Goal: Task Accomplishment & Management: Use online tool/utility

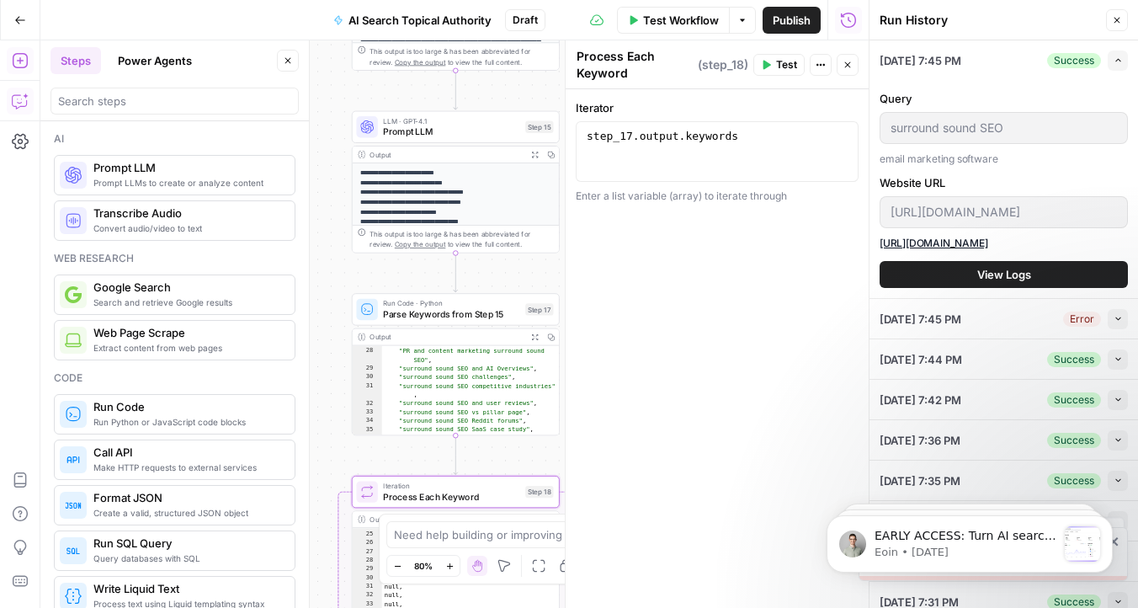
scroll to position [416, 0]
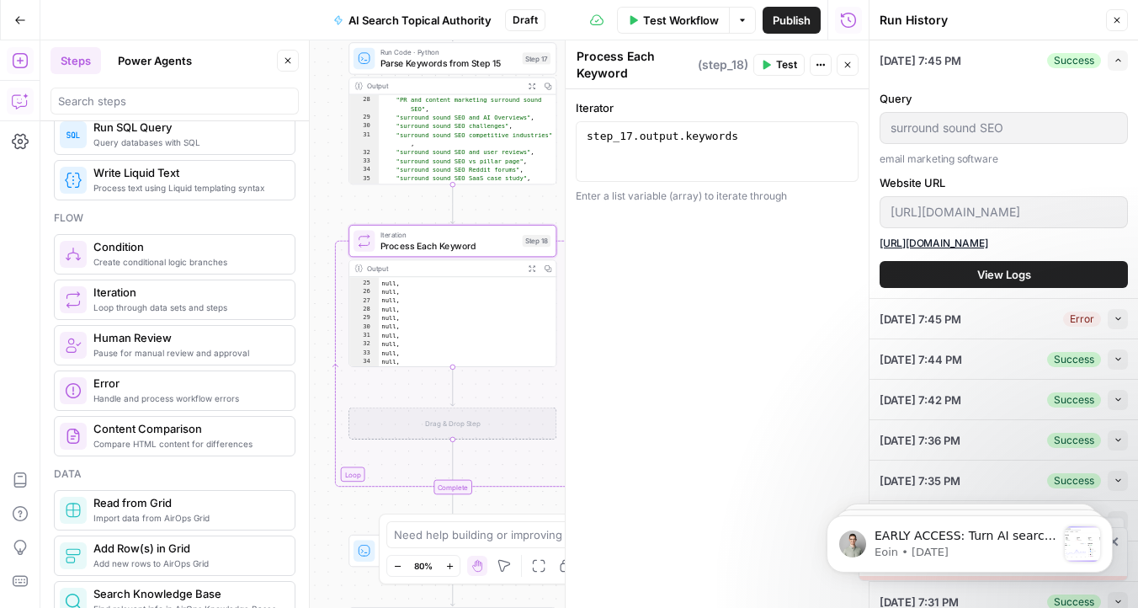
click at [321, 295] on div "Workflow Set Inputs Inputs Get Knowledge Base File Get Knowledge Base File Step…" at bounding box center [454, 323] width 828 height 567
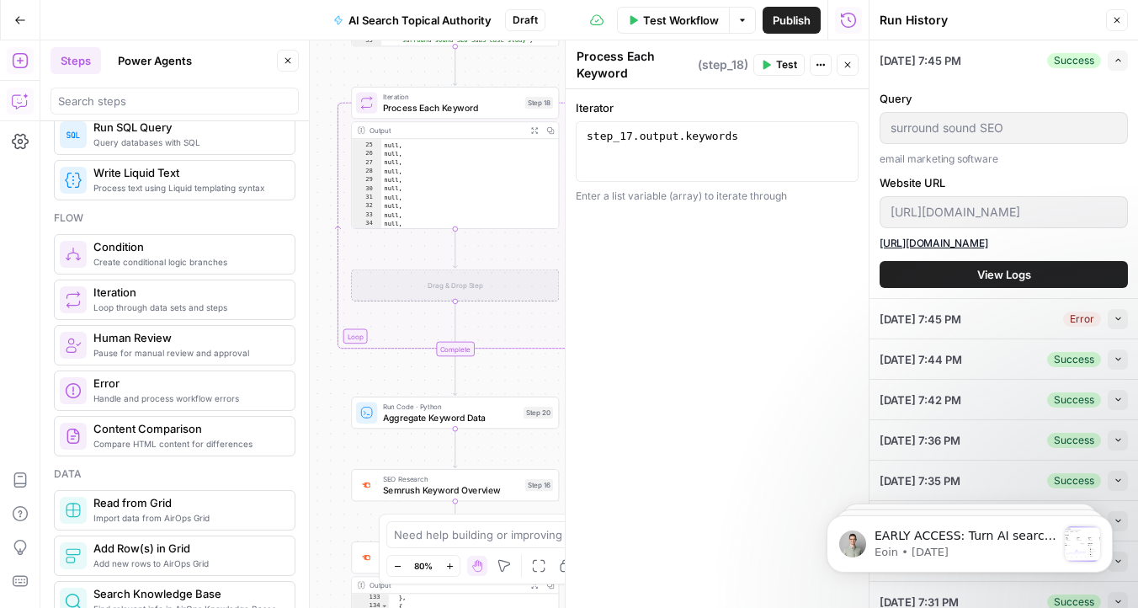
click at [1115, 7] on header "Run History Close" at bounding box center [1003, 20] width 268 height 40
click at [1115, 10] on button "Close" at bounding box center [1117, 20] width 22 height 22
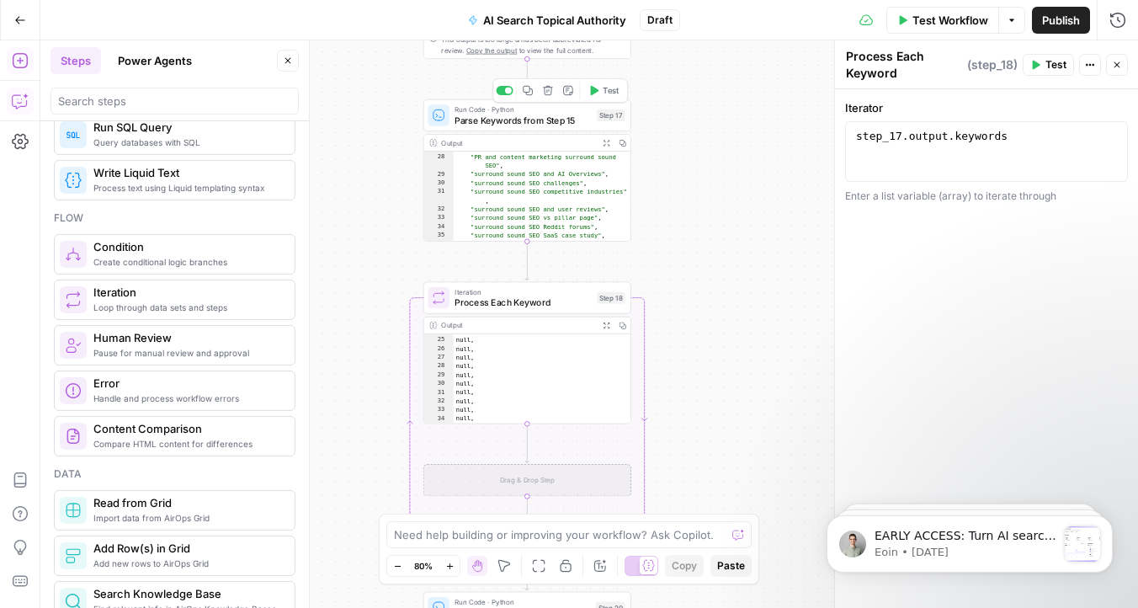
type textarea "**********"
click at [563, 156] on div ""surround sound SEO metrics" , "PR and content marketing surround sound SEO" , …" at bounding box center [543, 198] width 178 height 108
click at [607, 141] on icon "button" at bounding box center [606, 143] width 8 height 8
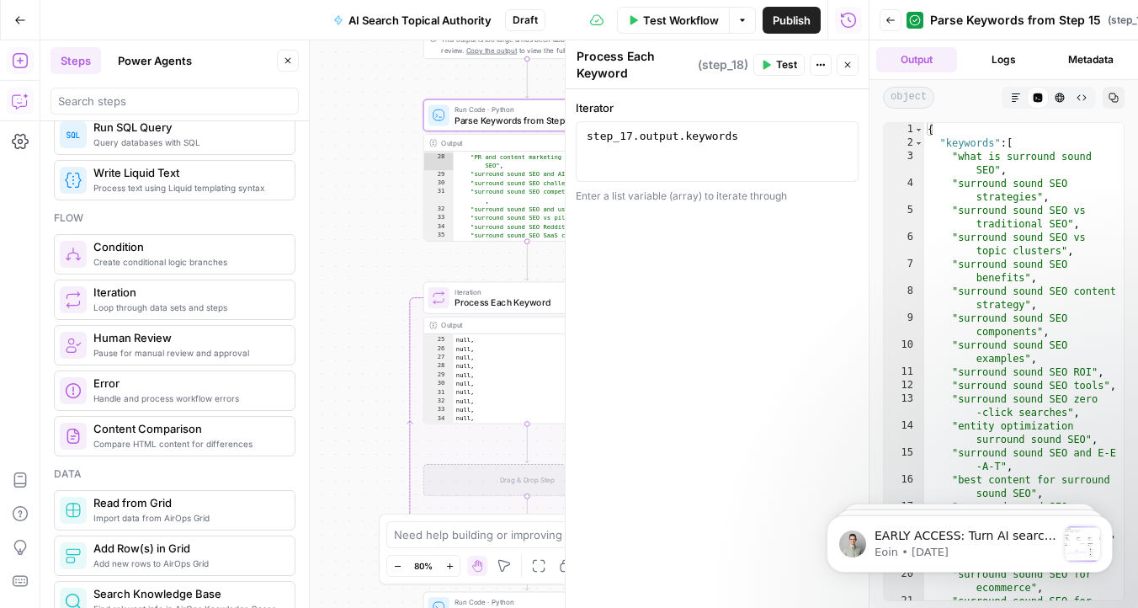
click at [894, 19] on icon "button" at bounding box center [890, 20] width 8 height 7
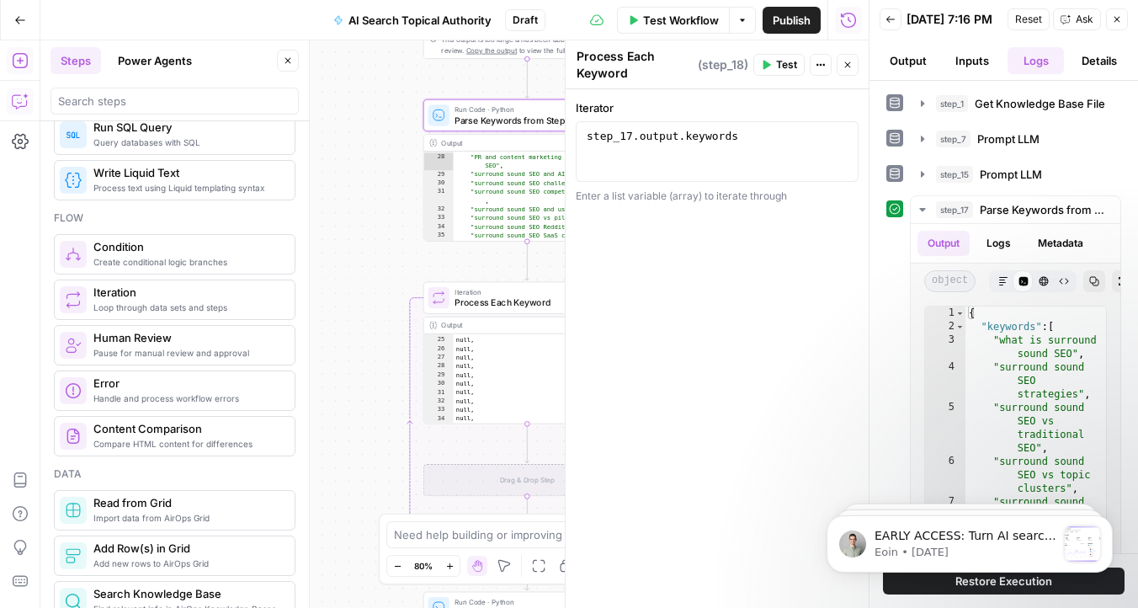
click at [1120, 24] on icon "button" at bounding box center [1117, 19] width 10 height 10
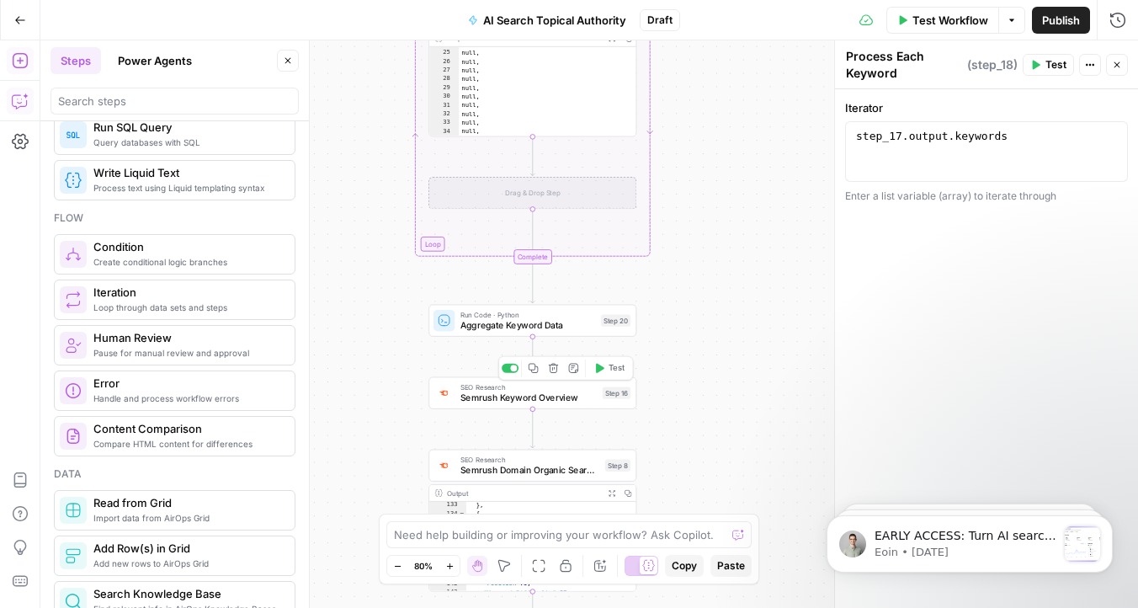
click at [507, 406] on div "SEO Research Semrush Keyword Overview Step 16 Copy step Delete step Add Note Te…" at bounding box center [532, 393] width 208 height 32
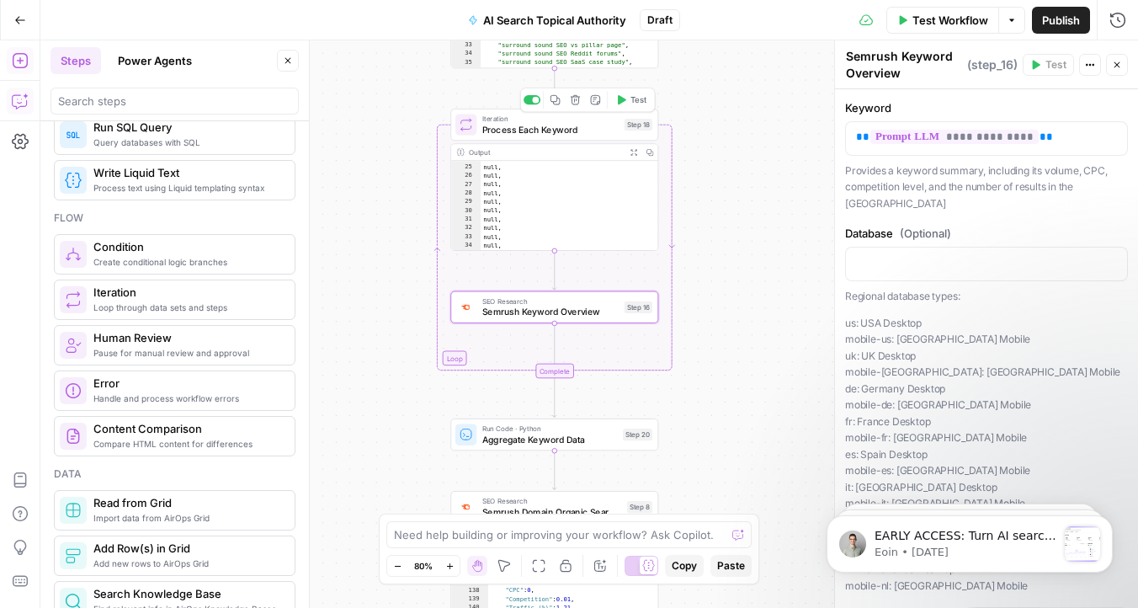
click at [614, 106] on button "Test" at bounding box center [630, 100] width 41 height 18
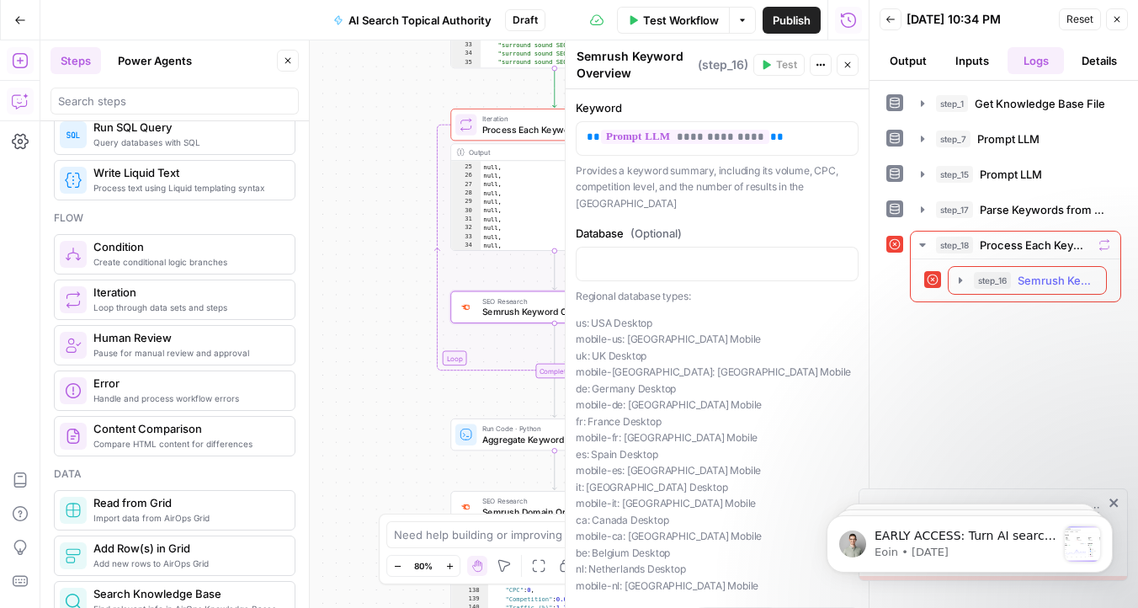
click at [1037, 288] on span "Semrush Keyword Overview" at bounding box center [1056, 280] width 78 height 17
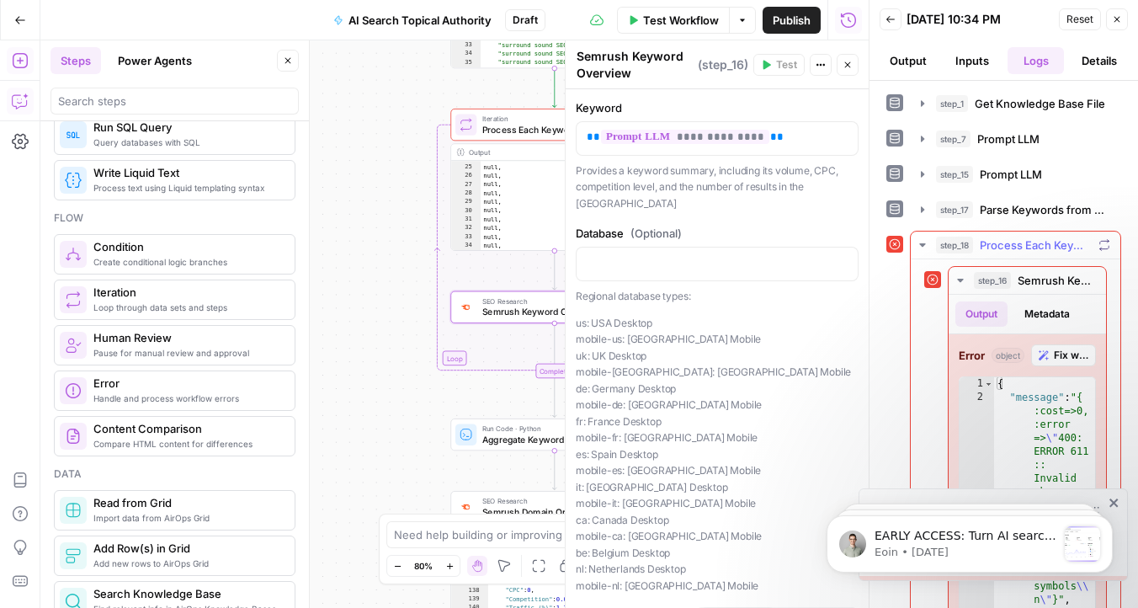
click at [1028, 248] on span "Process Each Keyword" at bounding box center [1035, 244] width 112 height 17
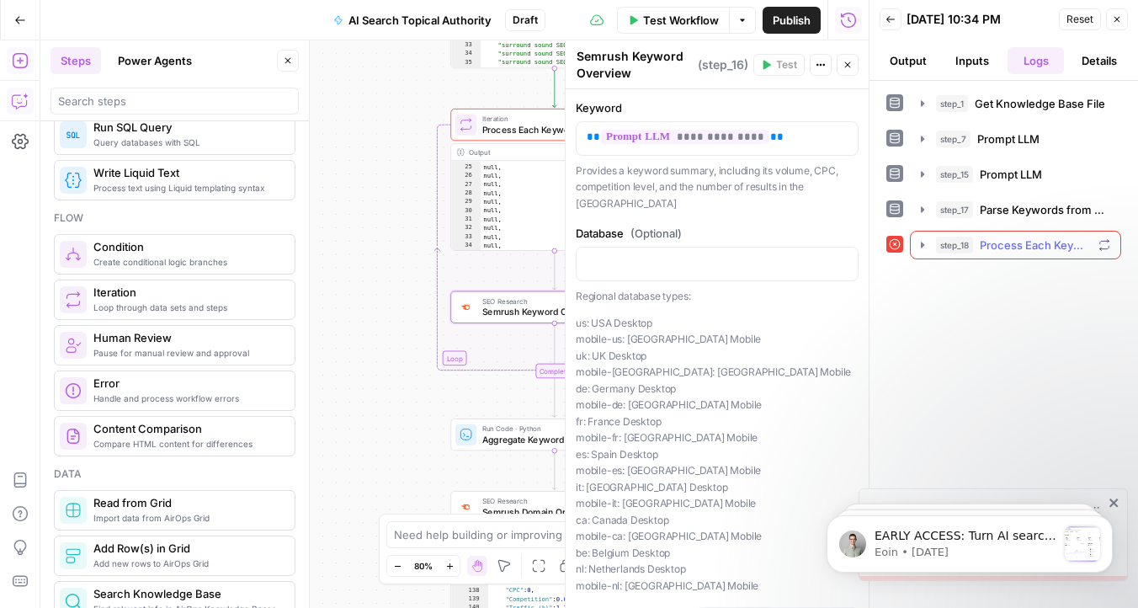
click at [1028, 248] on span "Process Each Keyword" at bounding box center [1035, 244] width 112 height 17
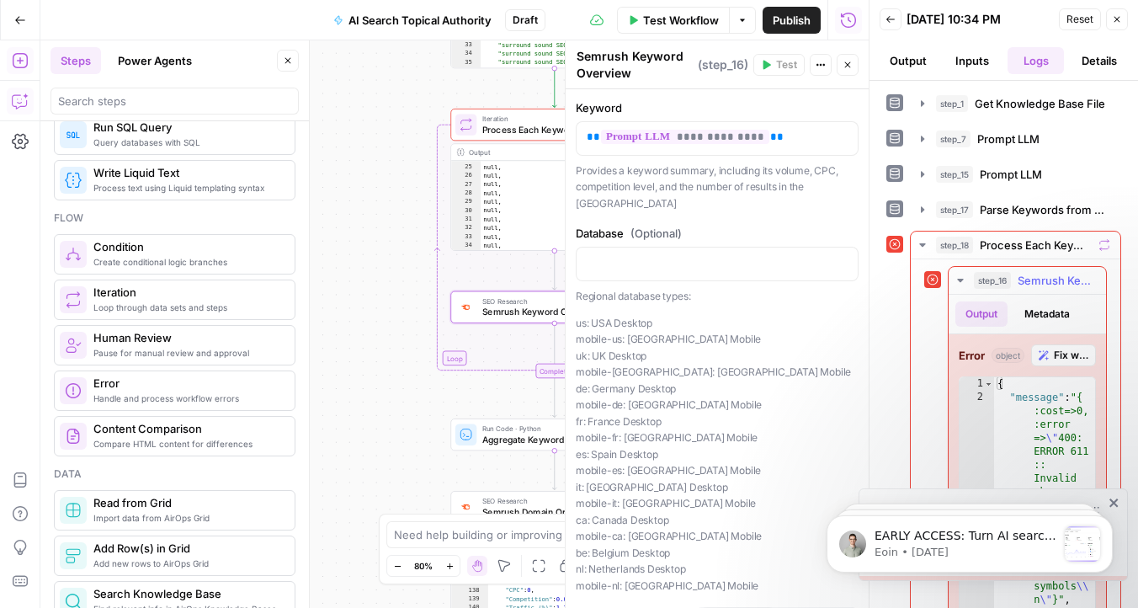
click at [1076, 358] on span "Fix with Copilot" at bounding box center [1071, 355] width 34 height 15
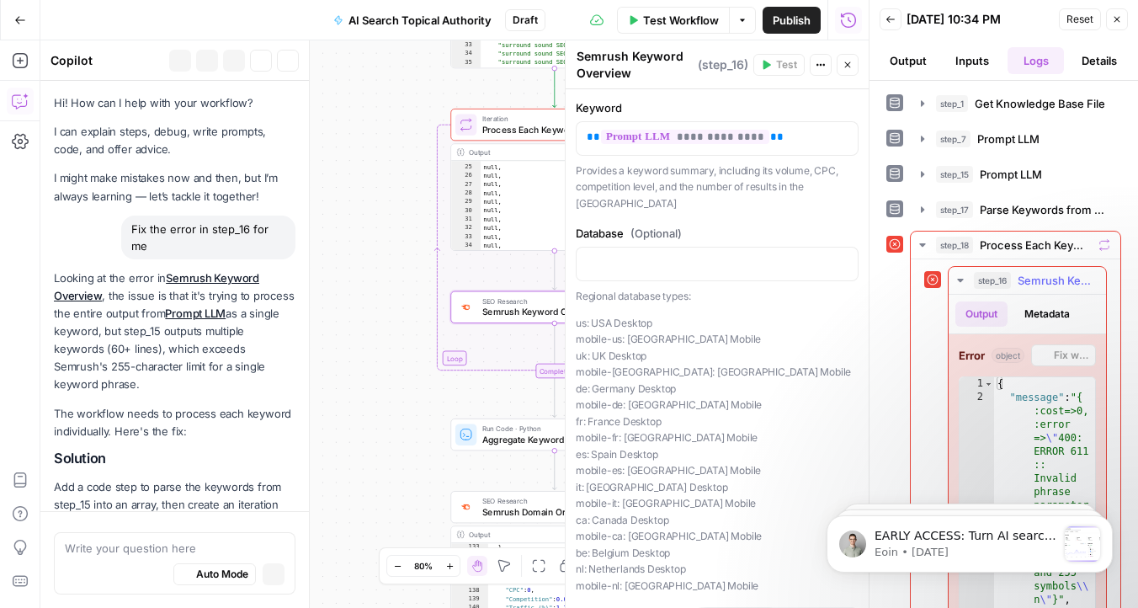
scroll to position [1897, 0]
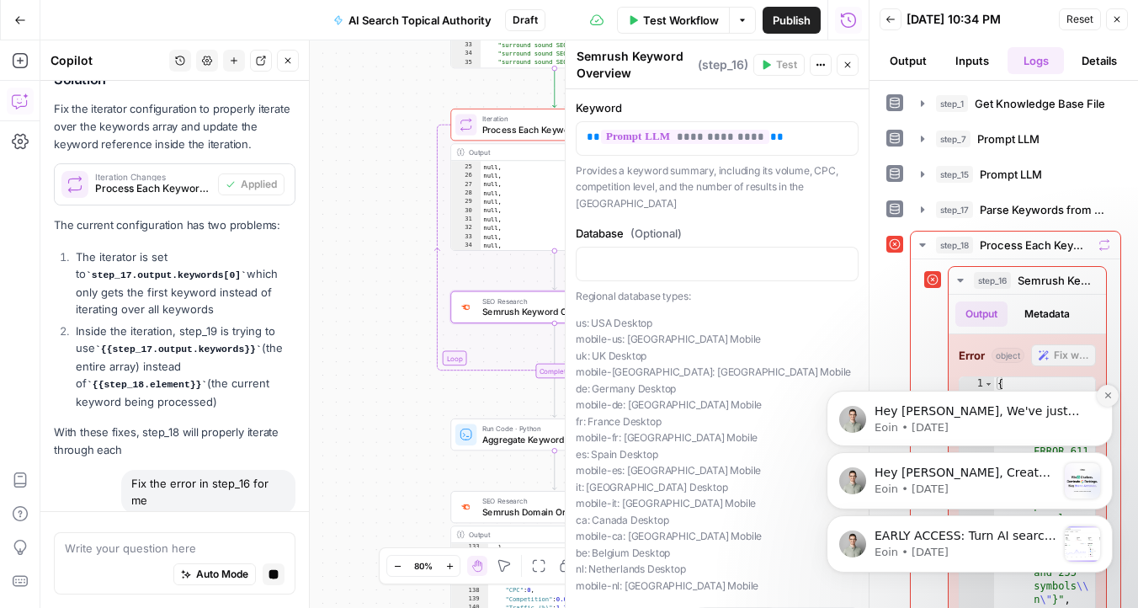
click at [1108, 399] on icon "Dismiss notification" at bounding box center [1107, 394] width 9 height 9
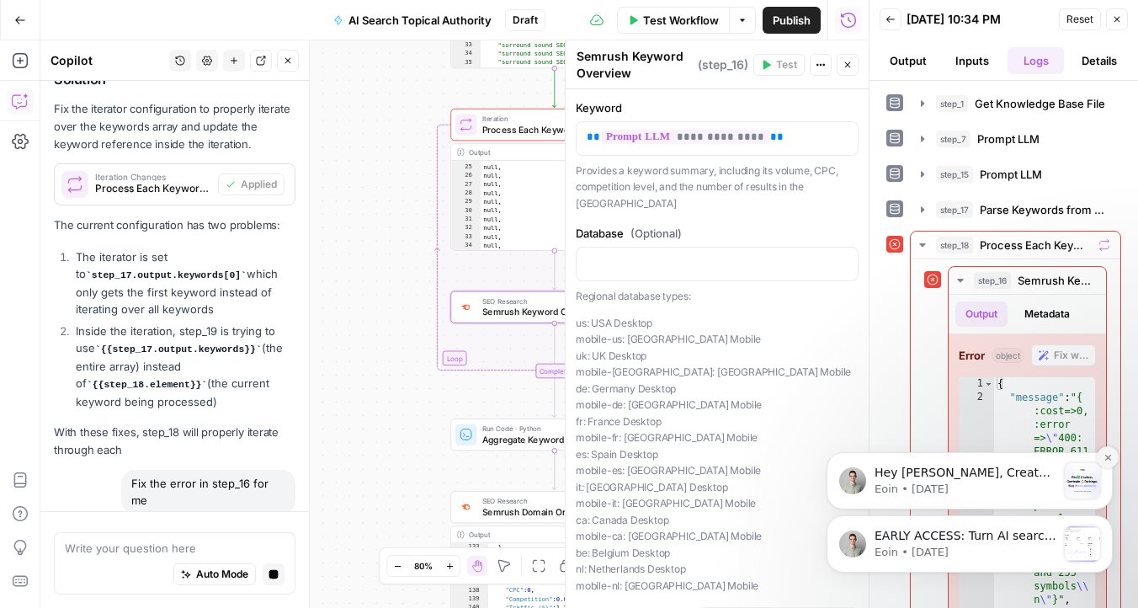
click at [1104, 455] on icon "Dismiss notification" at bounding box center [1107, 457] width 9 height 9
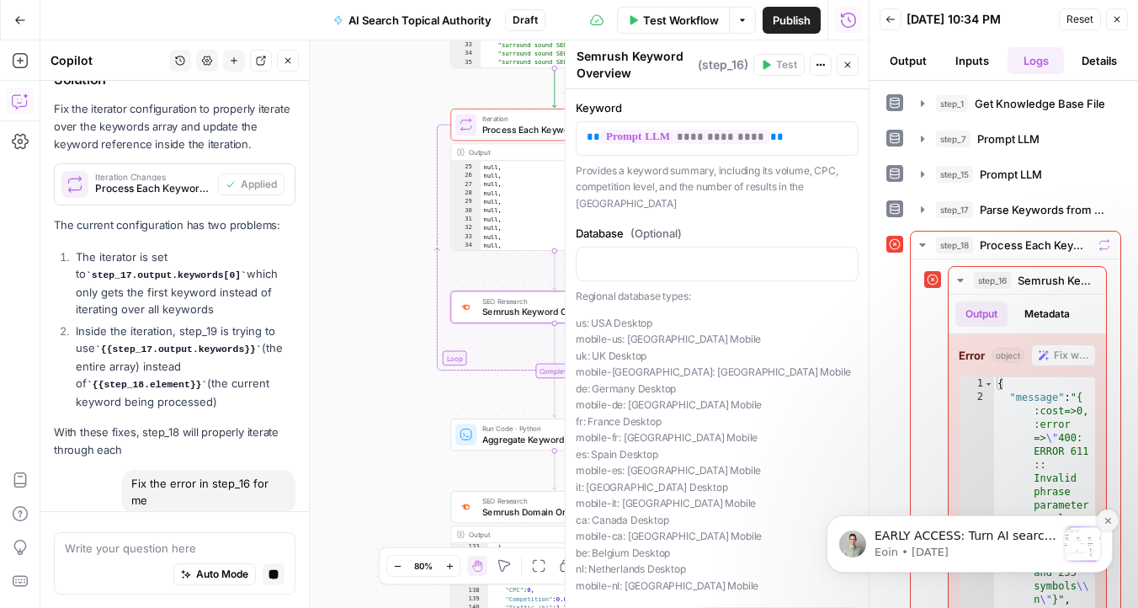
click at [1105, 519] on icon "Dismiss notification" at bounding box center [1107, 520] width 9 height 9
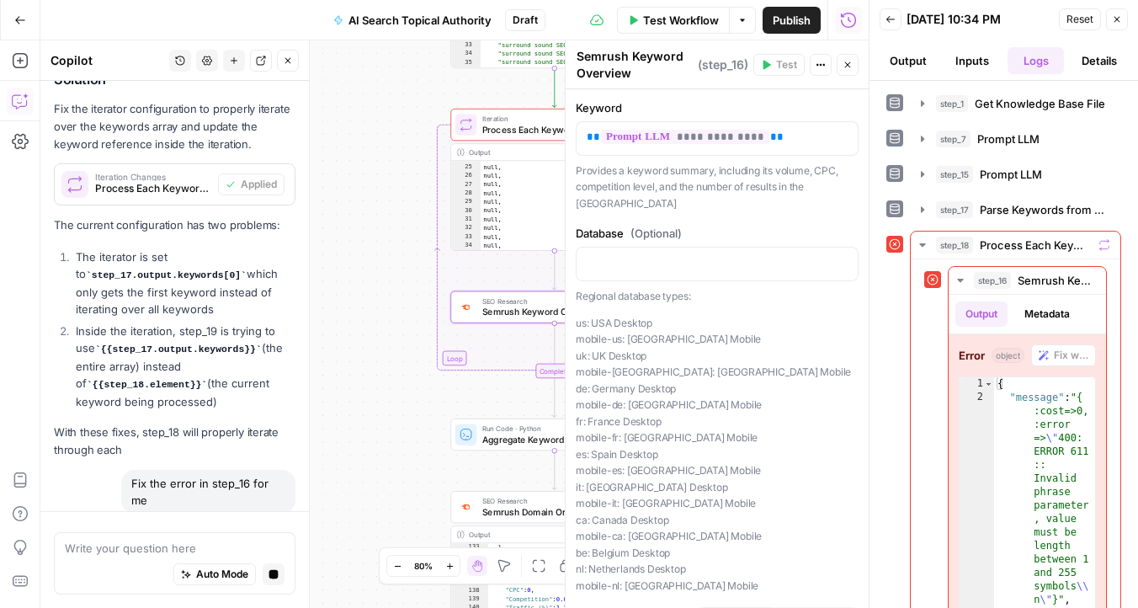
click at [1117, 25] on button "Close" at bounding box center [1117, 19] width 22 height 22
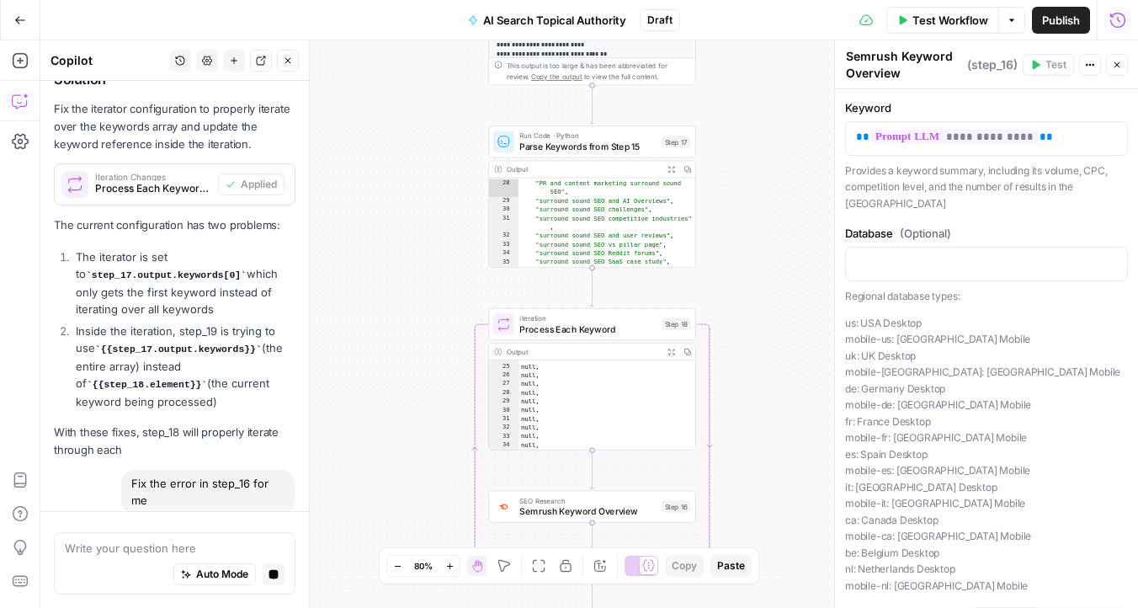
scroll to position [2384, 0]
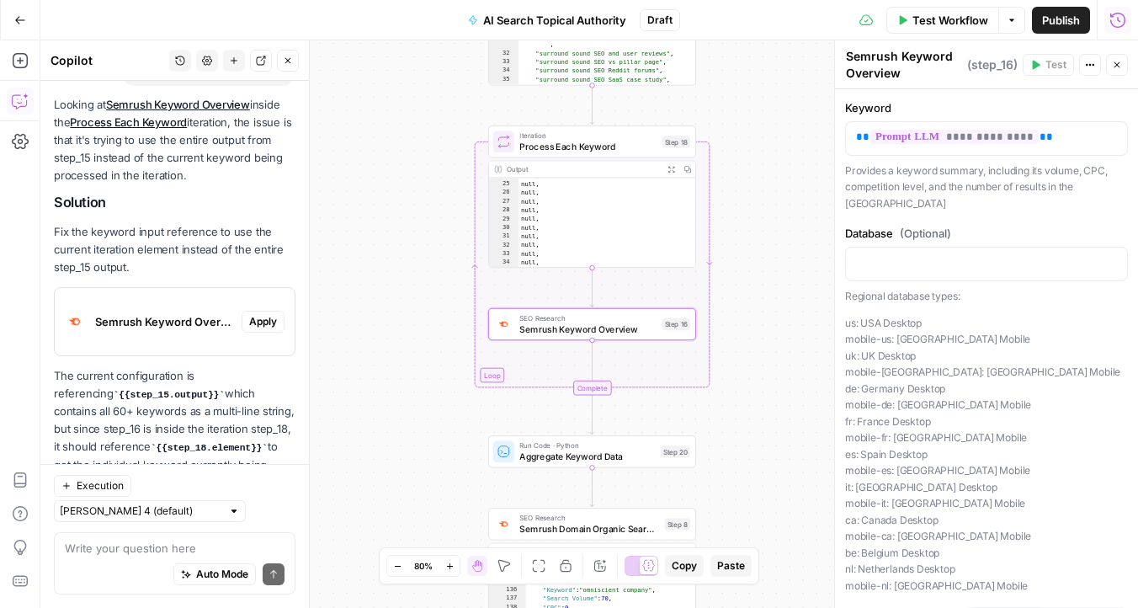
click at [252, 314] on span "Apply" at bounding box center [263, 321] width 28 height 15
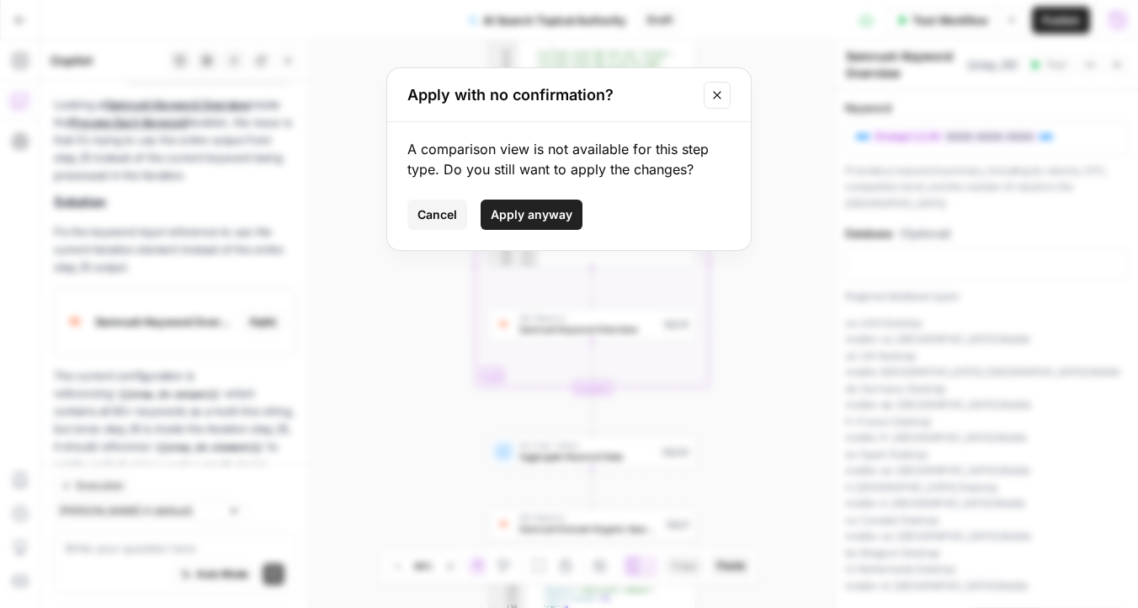
click at [541, 214] on span "Apply anyway" at bounding box center [532, 214] width 82 height 17
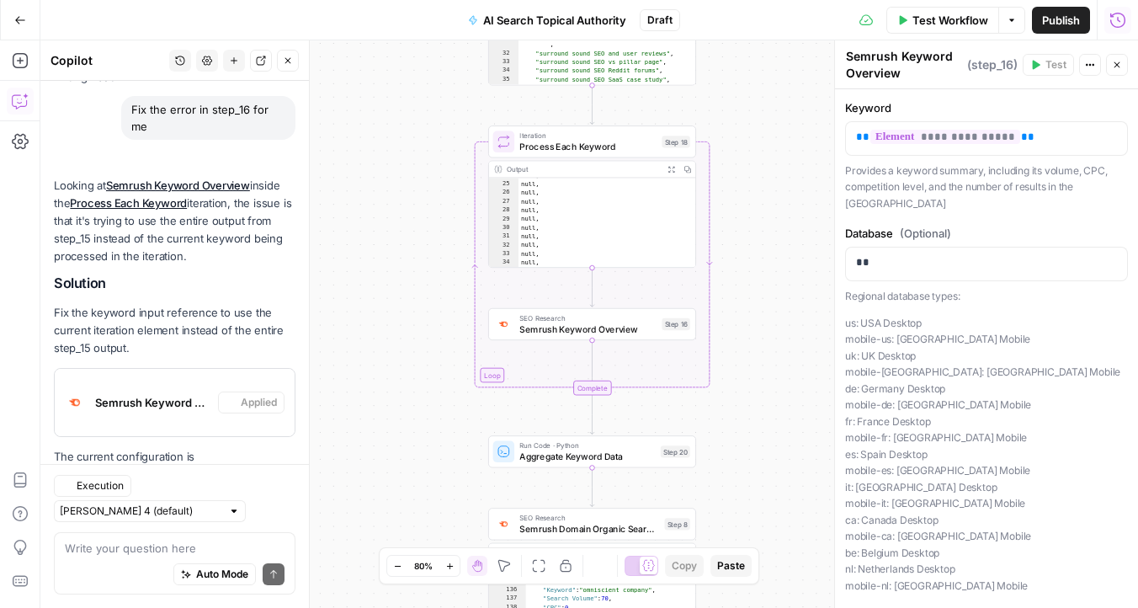
scroll to position [2411, 0]
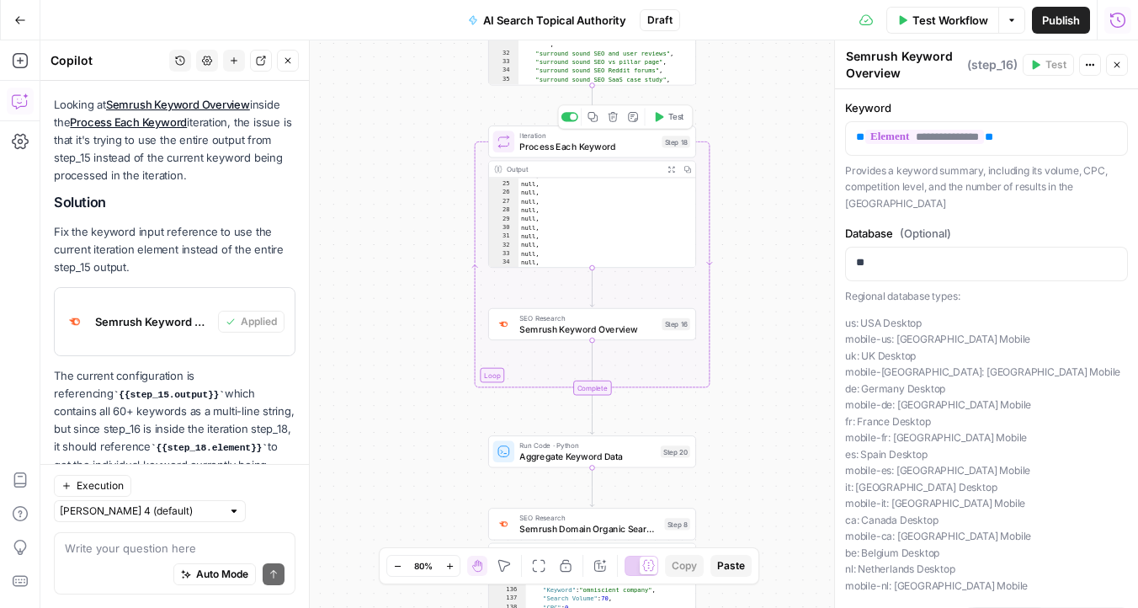
click at [653, 122] on icon "button" at bounding box center [658, 116] width 11 height 11
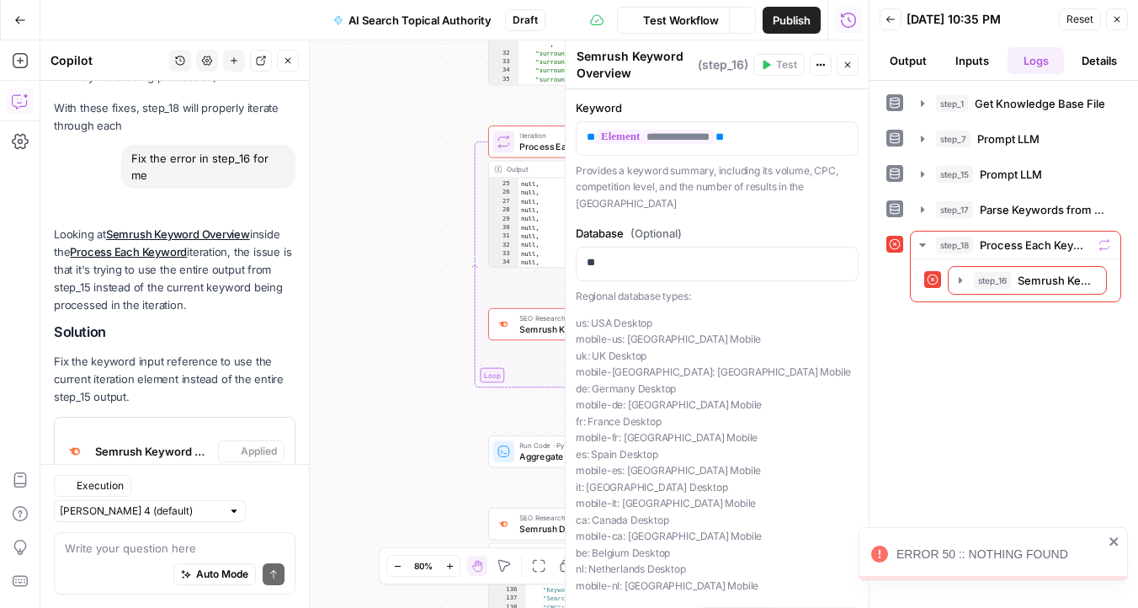
scroll to position [2411, 0]
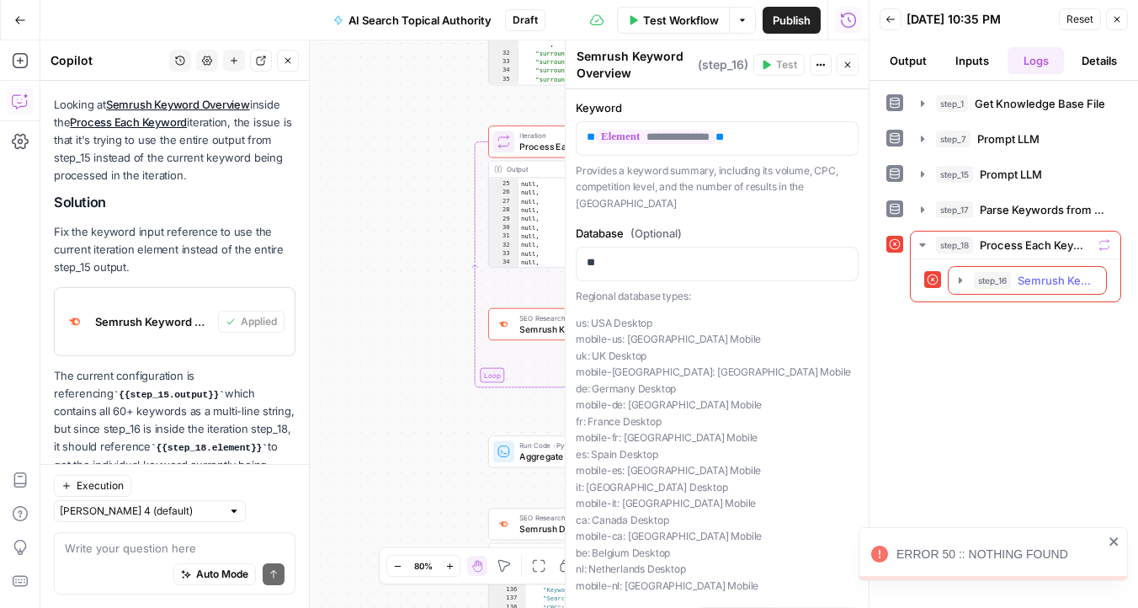
click at [1081, 278] on span "Semrush Keyword Overview" at bounding box center [1056, 280] width 78 height 17
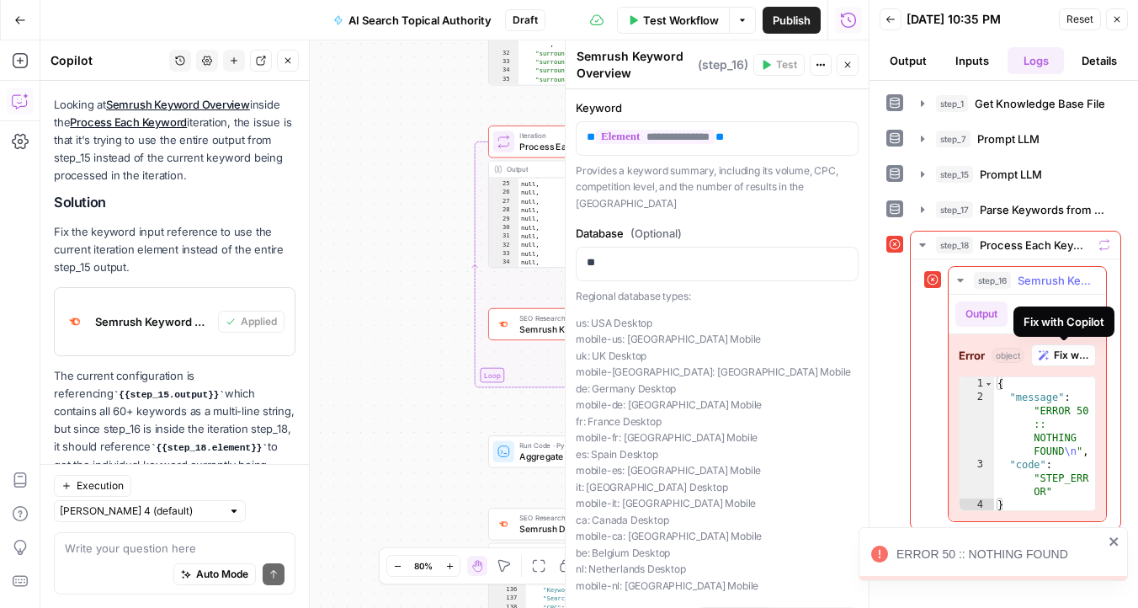
click at [1065, 357] on span "Fix with Copilot" at bounding box center [1071, 355] width 34 height 15
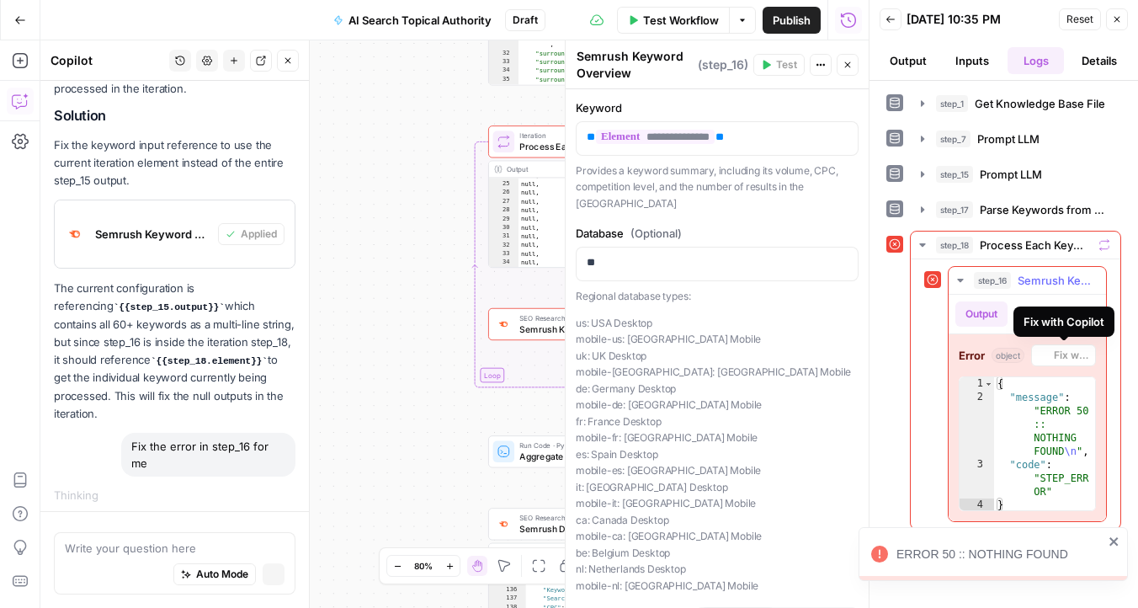
scroll to position [2339, 0]
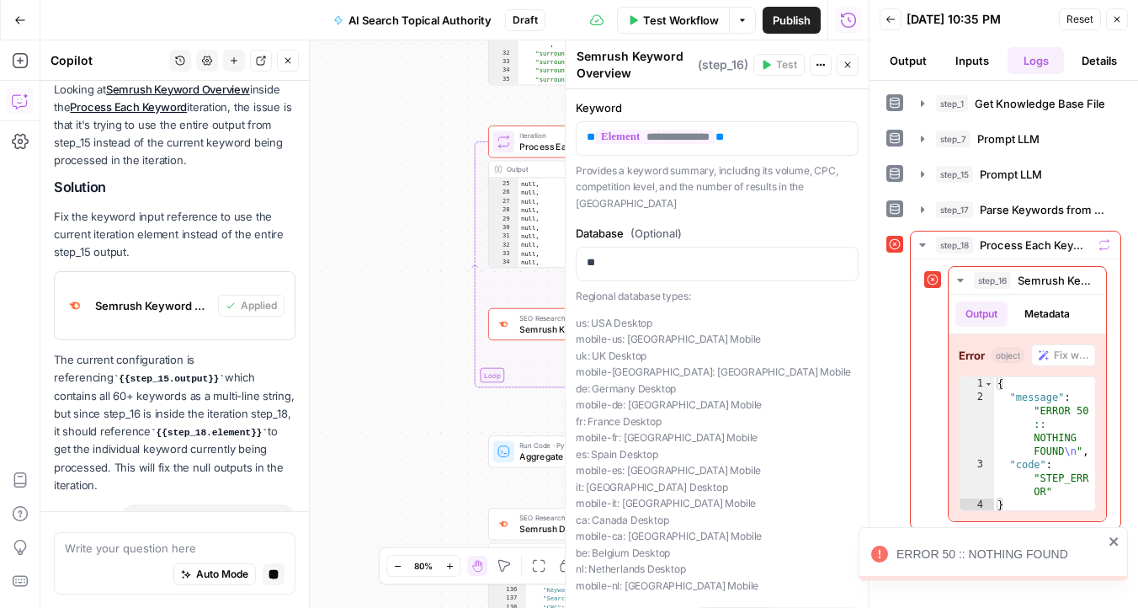
click at [1115, 20] on icon "button" at bounding box center [1117, 20] width 6 height 6
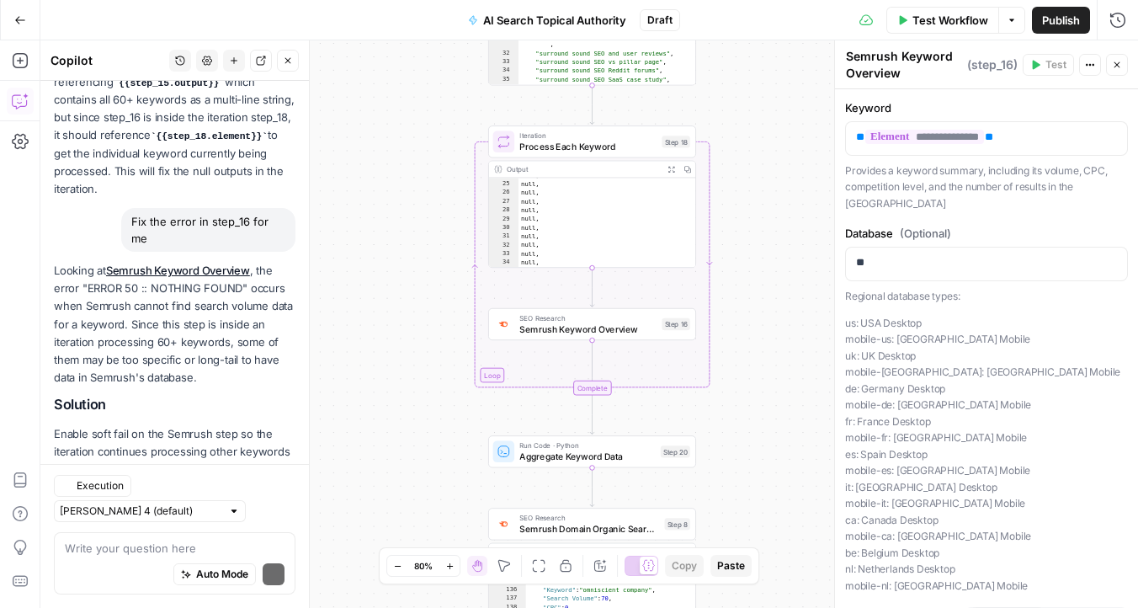
scroll to position [2810, 0]
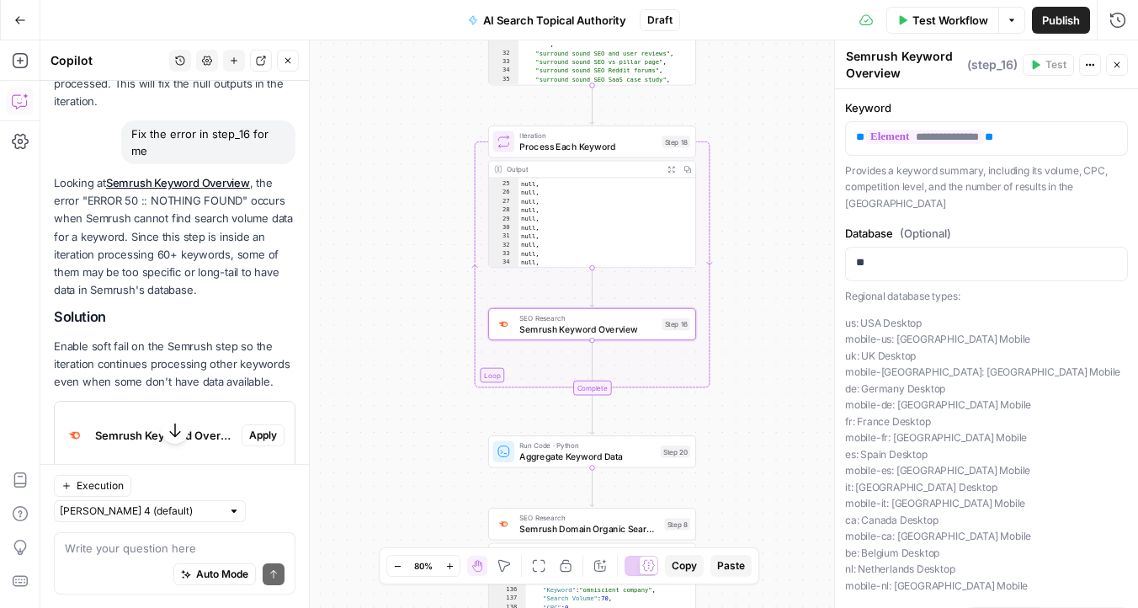
click at [271, 427] on span "Apply" at bounding box center [263, 434] width 28 height 15
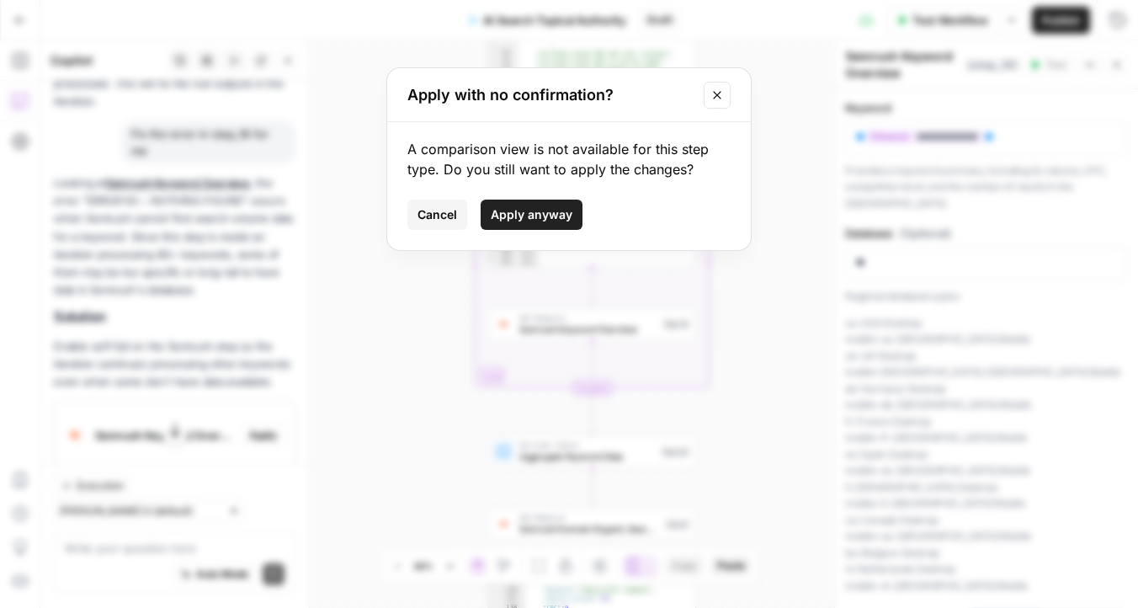
click at [499, 216] on span "Apply anyway" at bounding box center [532, 214] width 82 height 17
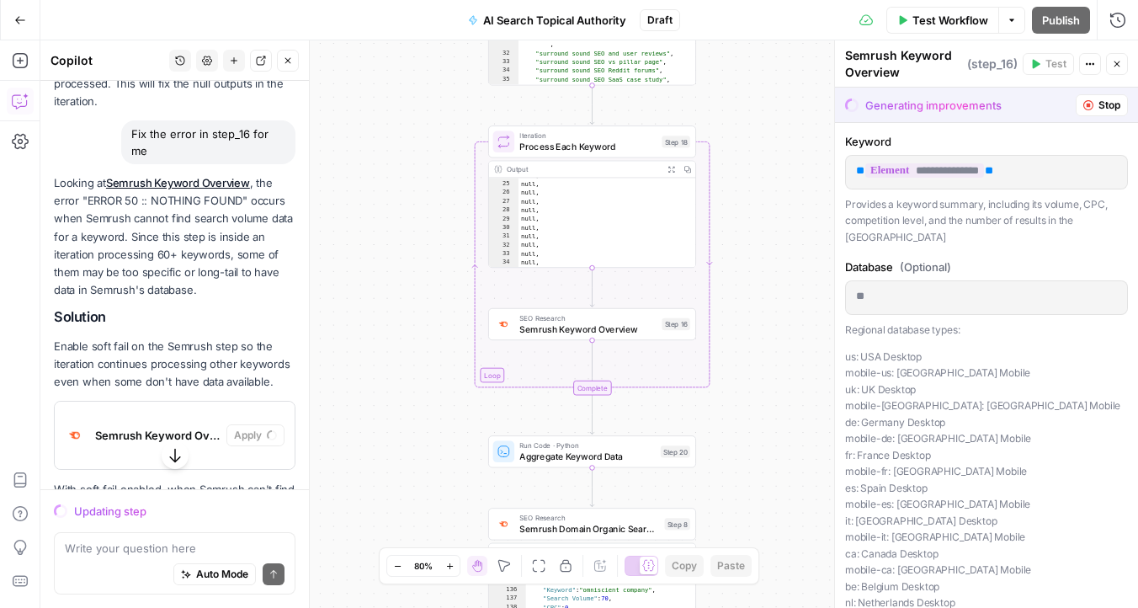
click at [624, 318] on span "SEO Research" at bounding box center [587, 317] width 137 height 11
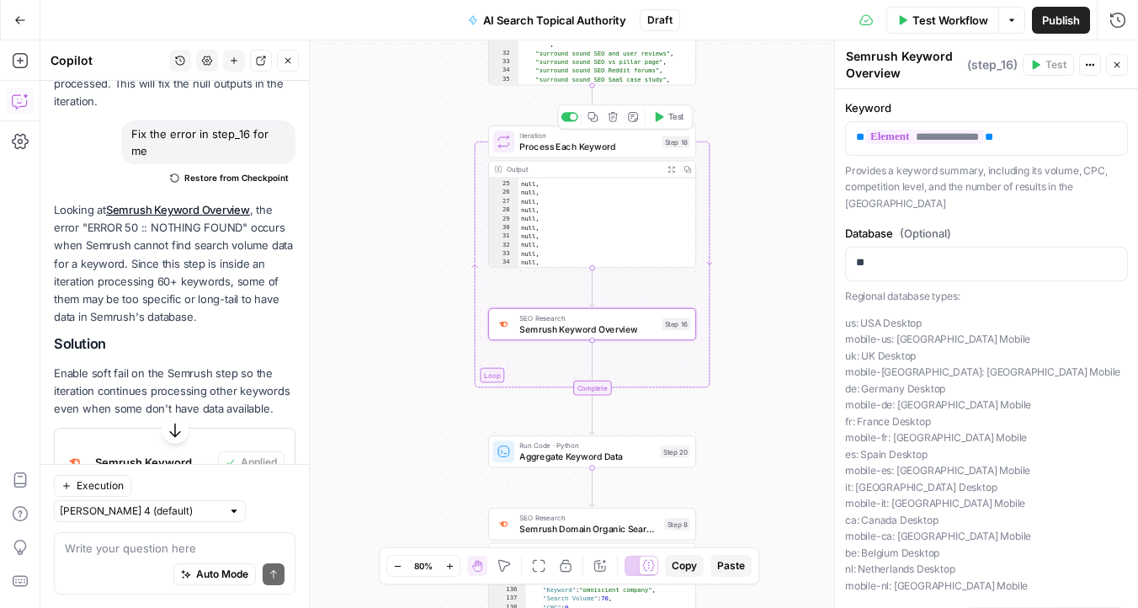
click at [651, 118] on button "Test" at bounding box center [668, 117] width 41 height 18
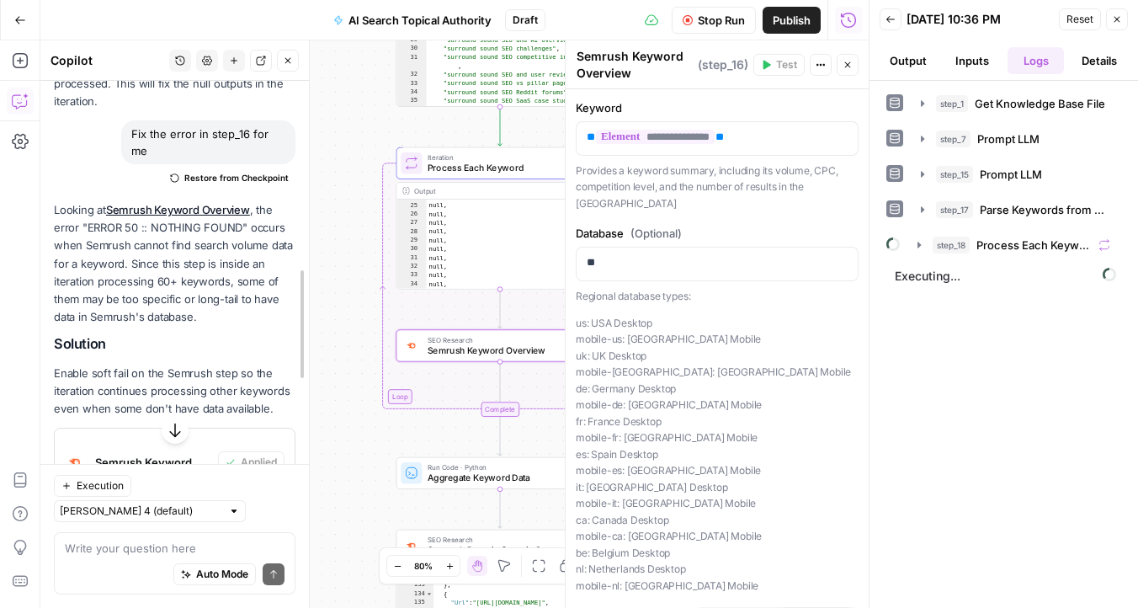
drag, startPoint x: 310, startPoint y: 210, endPoint x: 218, endPoint y: 214, distance: 91.8
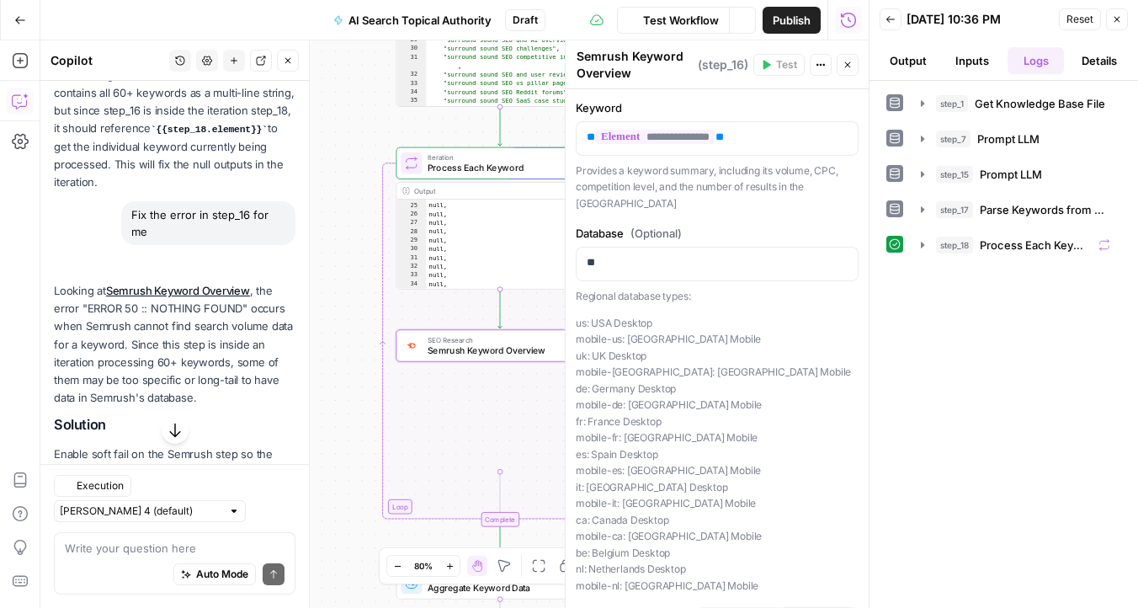
scroll to position [2810, 0]
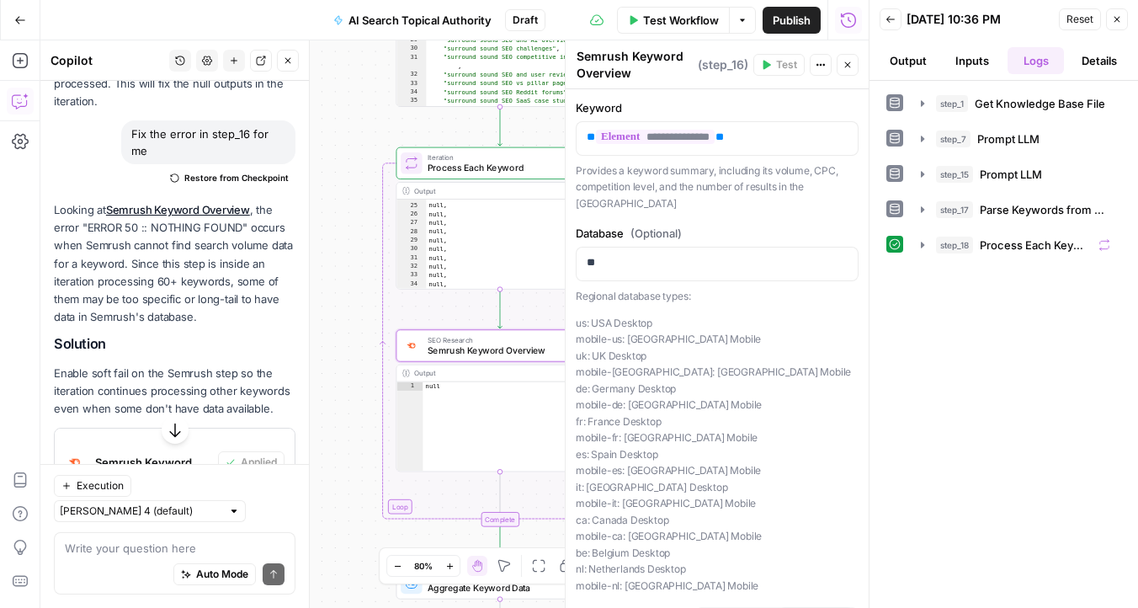
click at [1119, 21] on icon "button" at bounding box center [1117, 19] width 10 height 10
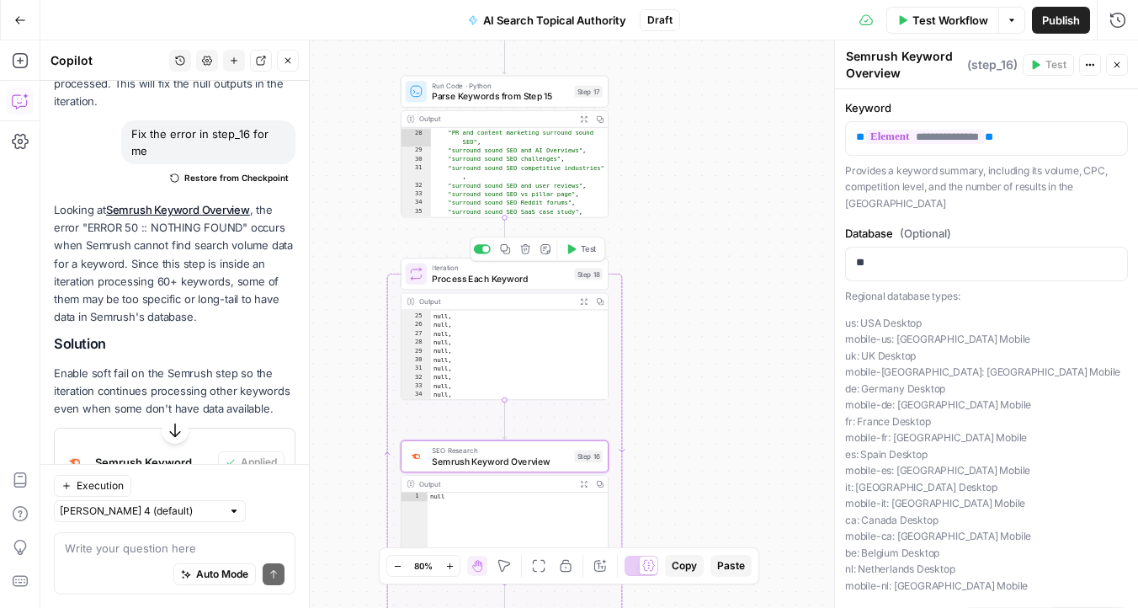
click at [507, 275] on span "Process Each Keyword" at bounding box center [500, 278] width 137 height 13
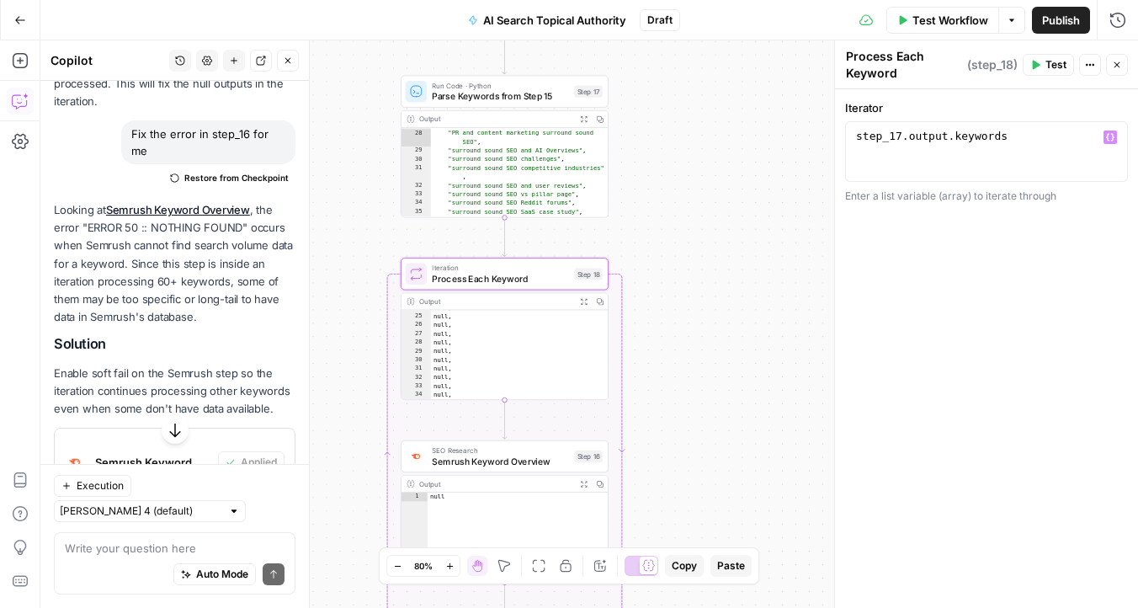
type textarea "**********"
drag, startPoint x: 1024, startPoint y: 135, endPoint x: 815, endPoint y: 135, distance: 209.5
click at [815, 135] on body "Omniscient New Home Browse Insights Opportunities Your Data Recent Grids Conten…" at bounding box center [569, 304] width 1138 height 608
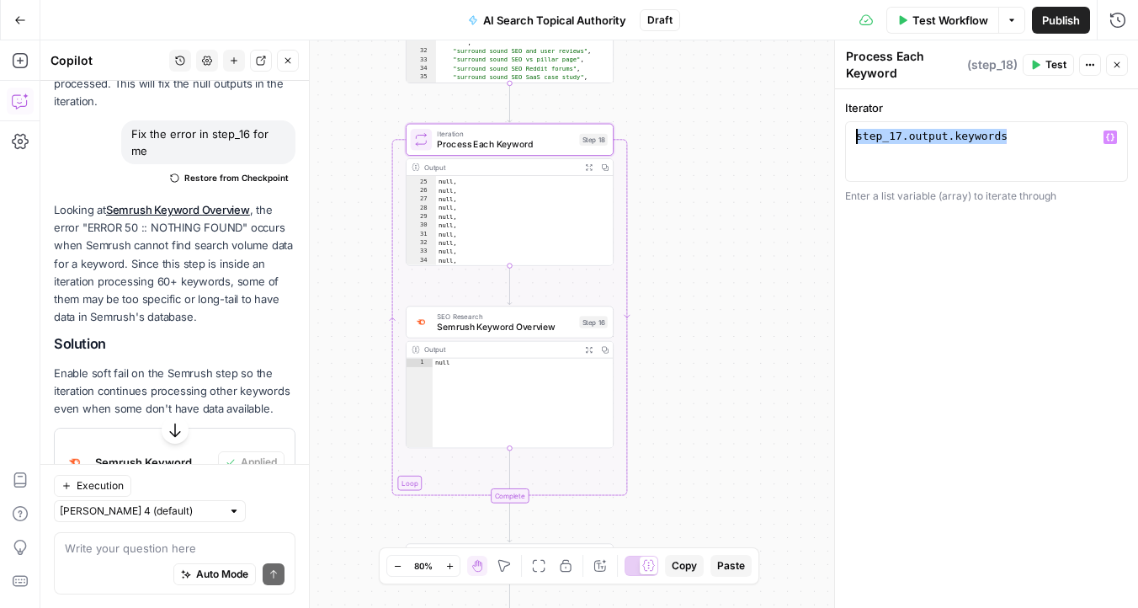
click at [295, 57] on button "Close" at bounding box center [288, 61] width 22 height 22
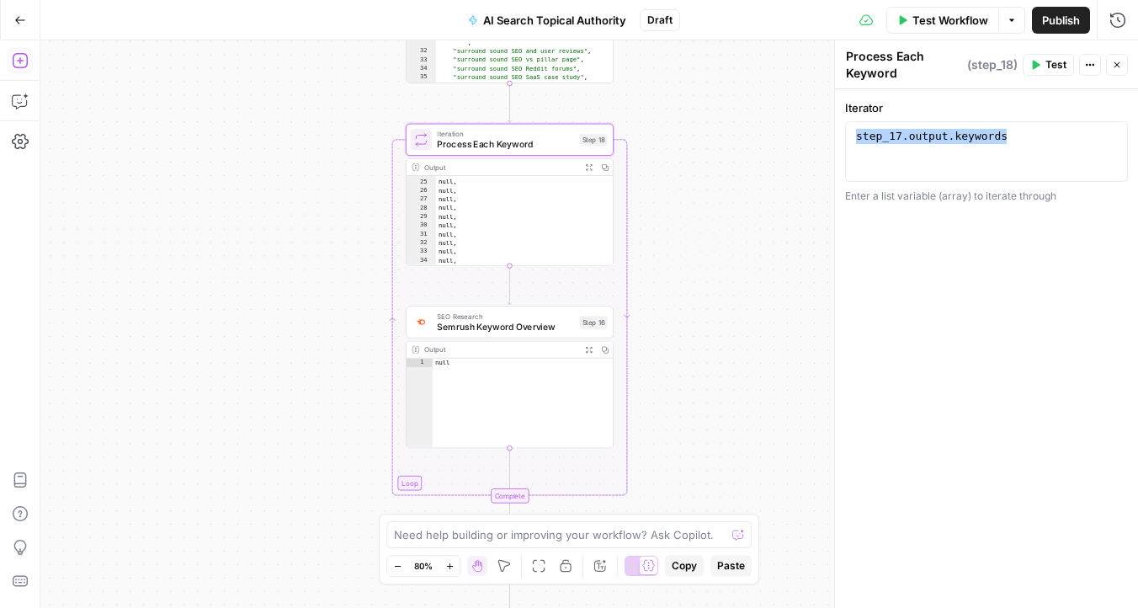
click at [19, 67] on icon "button" at bounding box center [19, 60] width 15 height 15
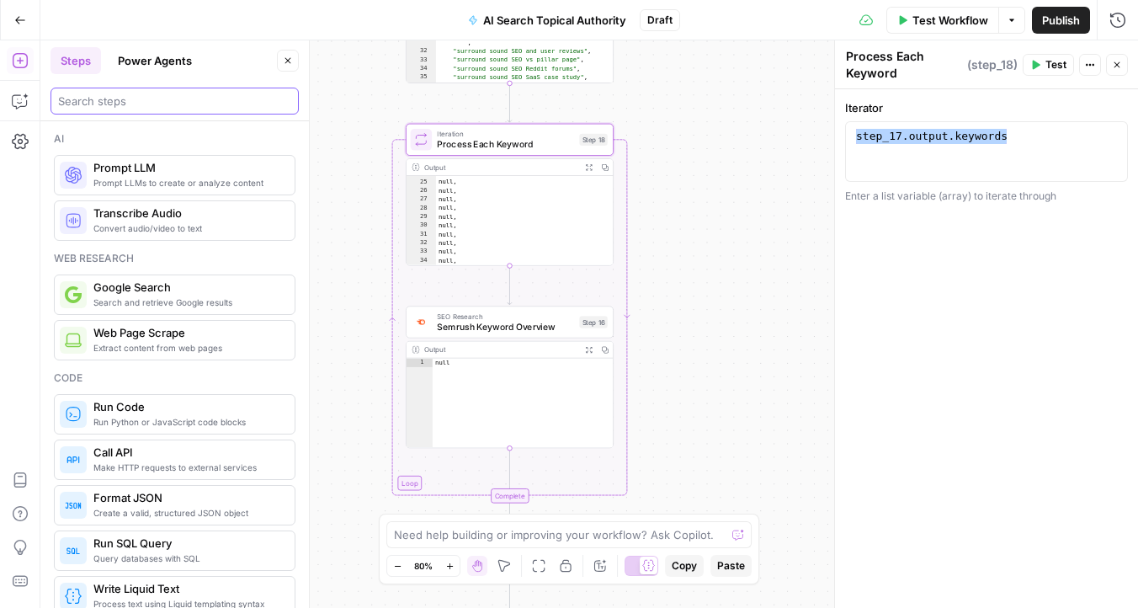
click at [192, 102] on input "search" at bounding box center [174, 101] width 233 height 17
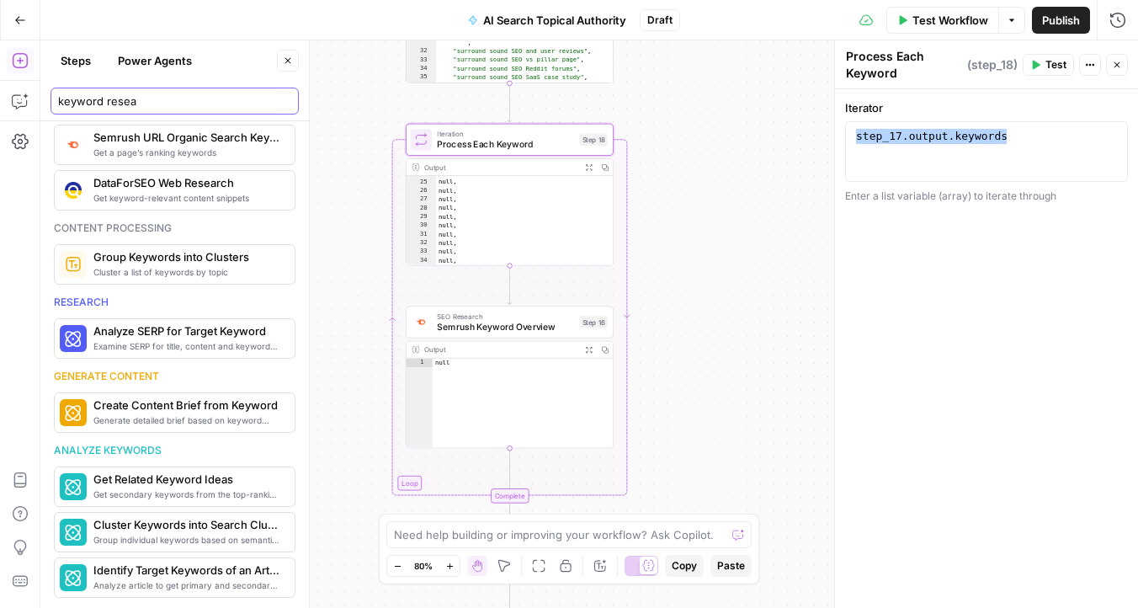
scroll to position [0, 0]
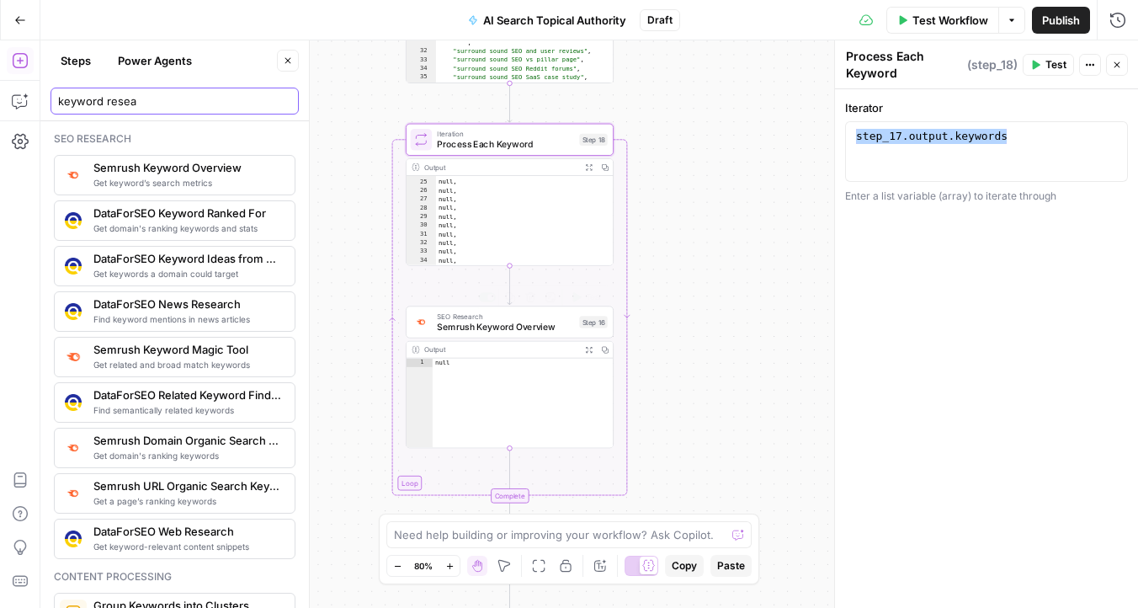
type input "keyword resea"
click at [510, 331] on span "Semrush Keyword Overview" at bounding box center [505, 326] width 137 height 13
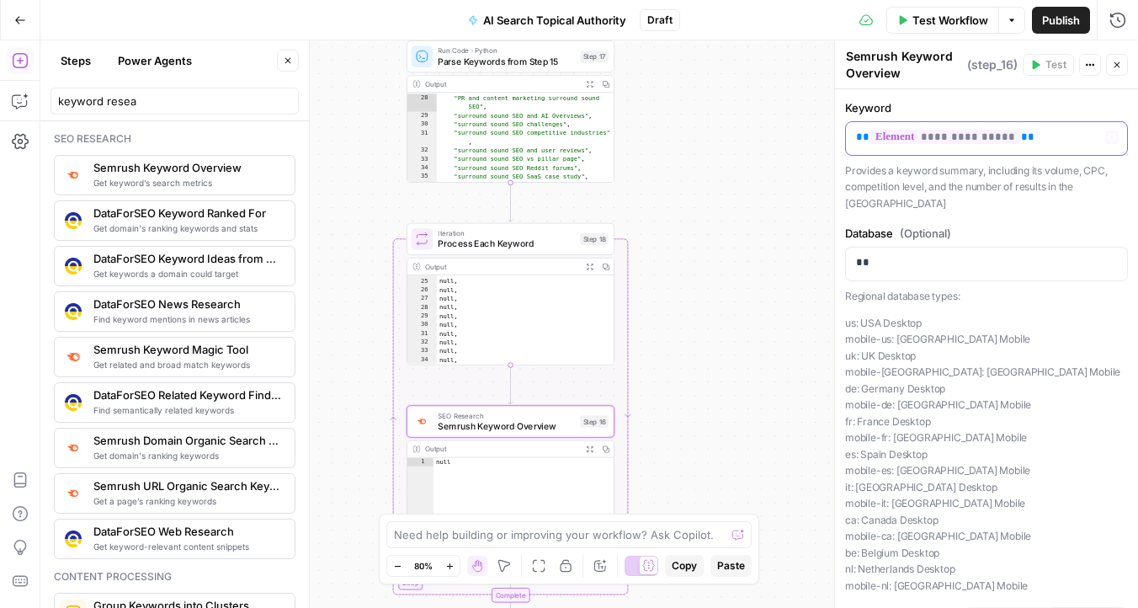
click at [1040, 133] on p "**********" at bounding box center [986, 137] width 261 height 17
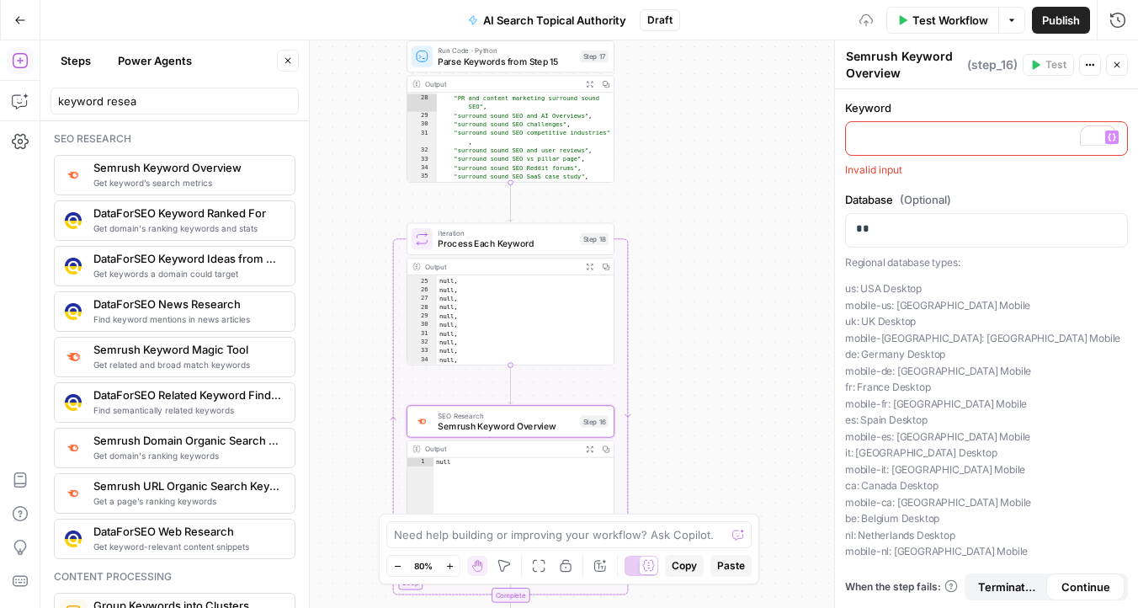
click at [1111, 141] on button "Variables Menu" at bounding box center [1111, 136] width 13 height 13
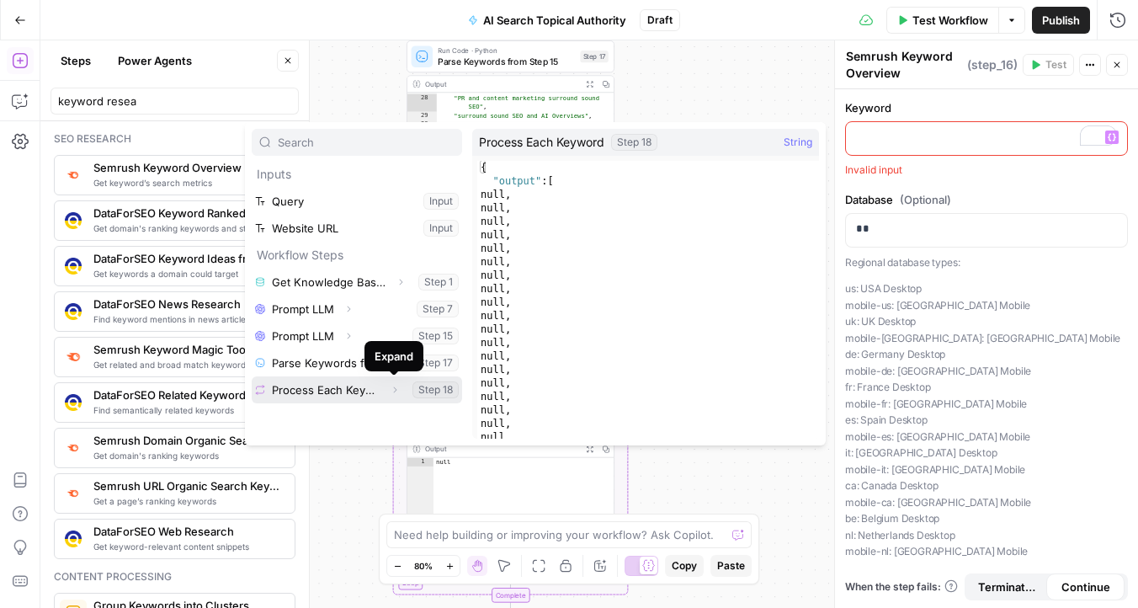
click at [392, 394] on icon "button" at bounding box center [395, 390] width 10 height 10
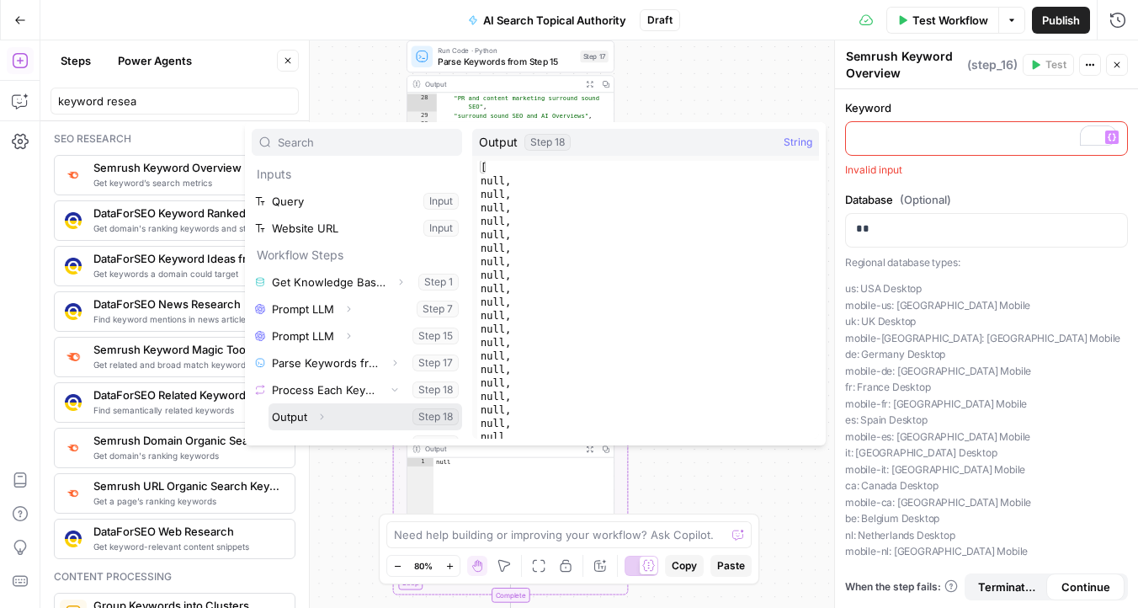
click at [326, 416] on button "Expand" at bounding box center [321, 417] width 22 height 22
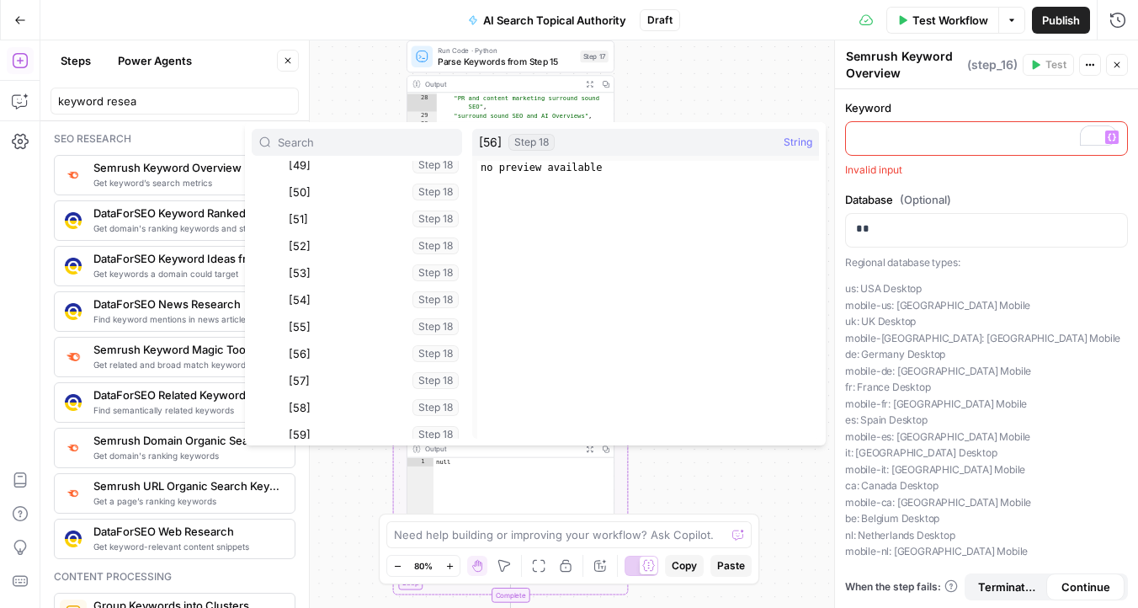
scroll to position [1661, 0]
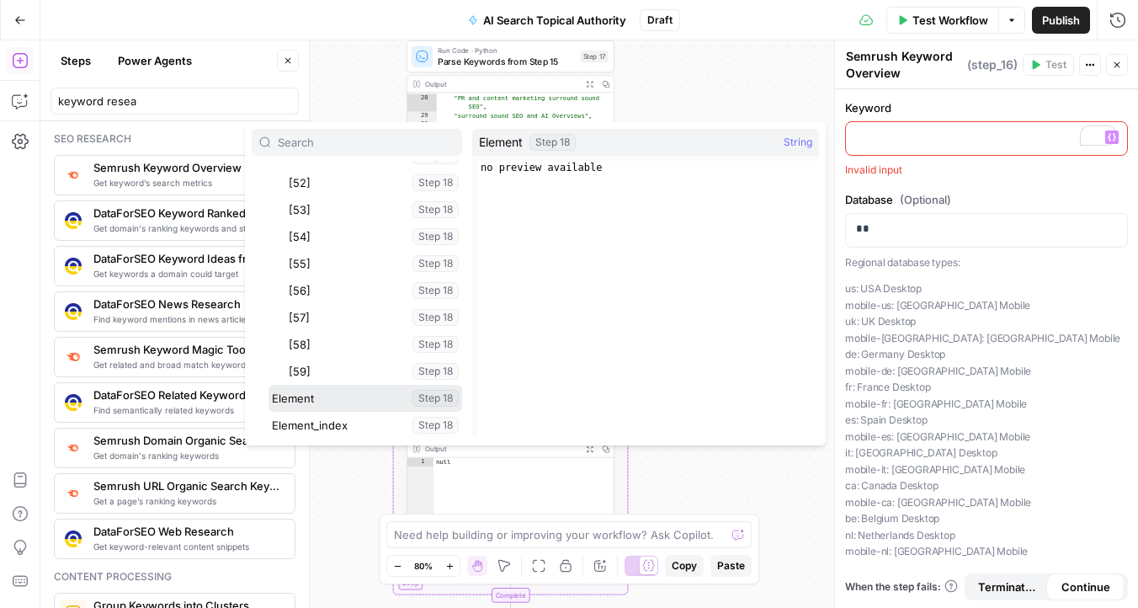
click at [327, 401] on button "Select variable Element" at bounding box center [365, 398] width 194 height 27
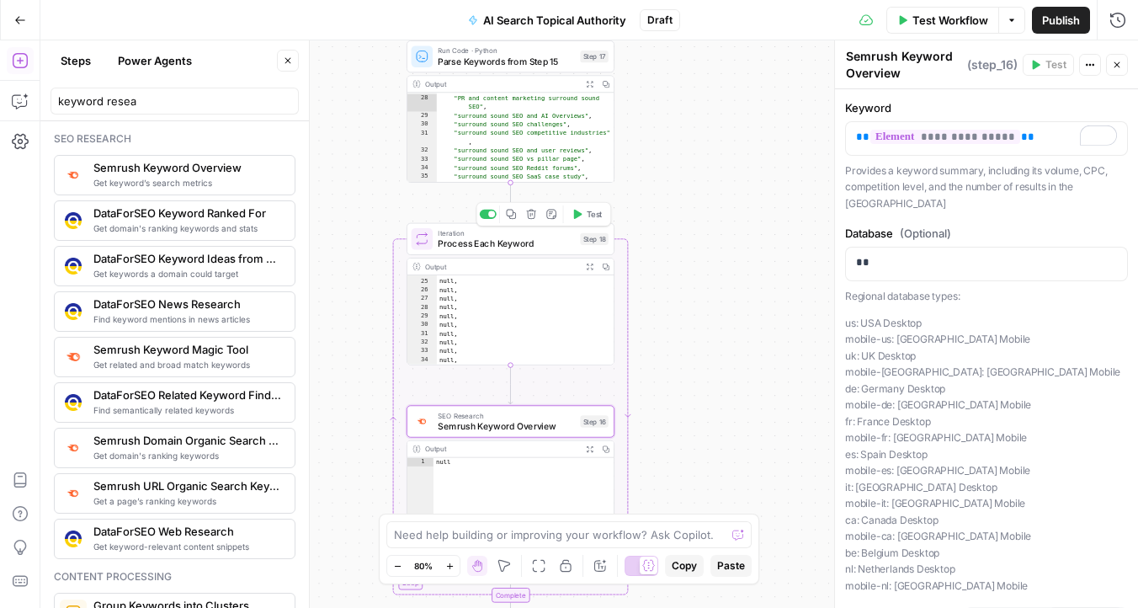
click at [582, 222] on button "Test" at bounding box center [586, 214] width 41 height 18
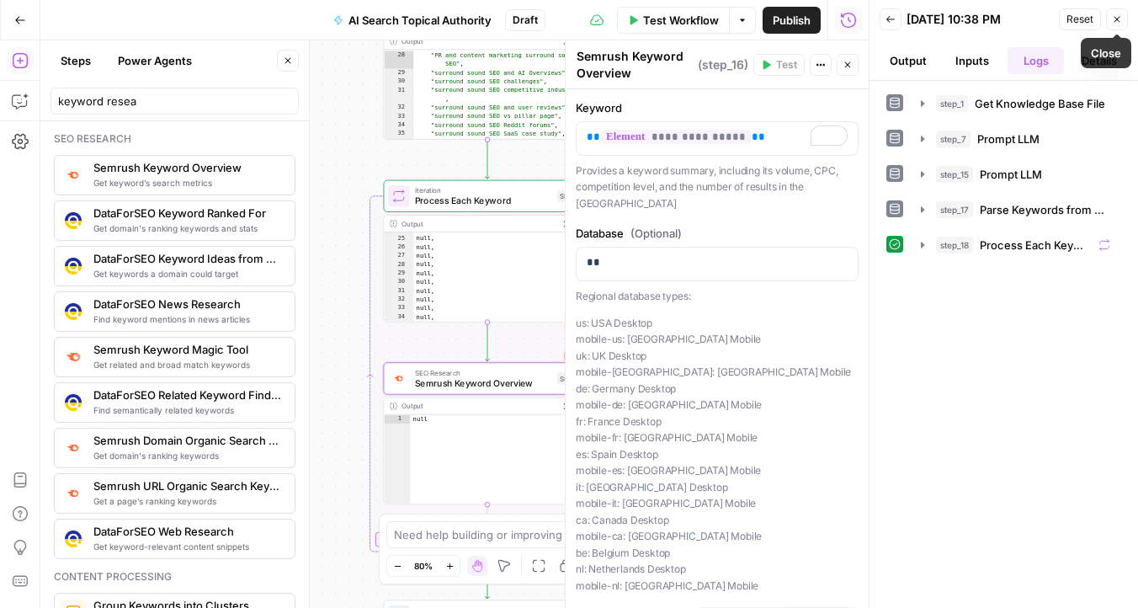
click at [1117, 24] on button "Close" at bounding box center [1117, 19] width 22 height 22
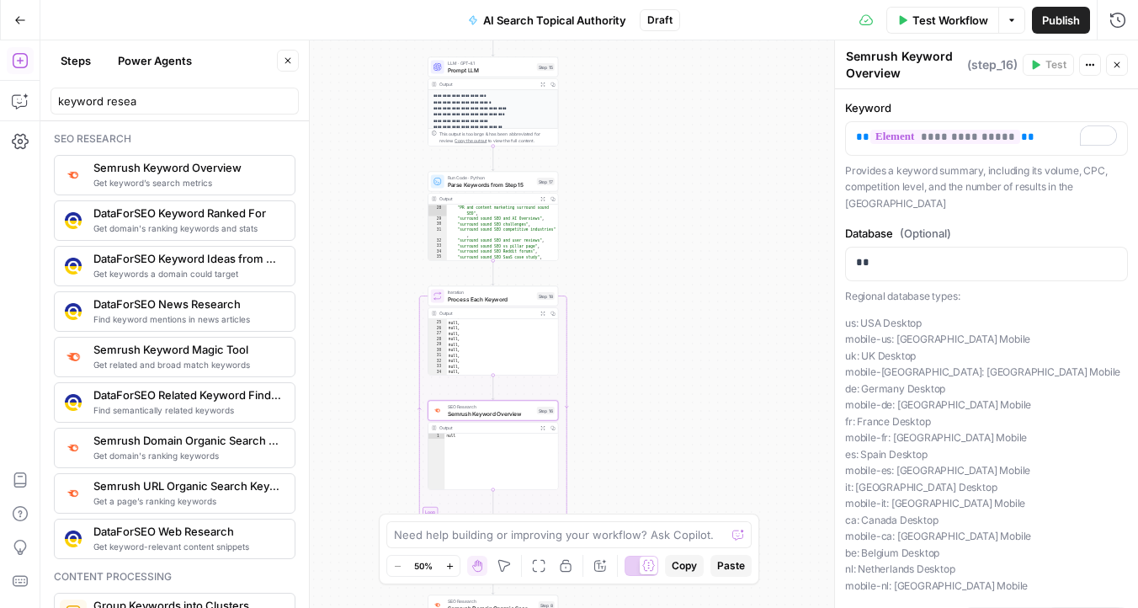
click at [1011, 25] on button "Options" at bounding box center [1011, 20] width 27 height 27
click at [715, 170] on div "Workflow Set Inputs Inputs Get Knowledge Base File Get Knowledge Base File Step…" at bounding box center [588, 323] width 1097 height 567
click at [288, 55] on button "Close" at bounding box center [288, 61] width 22 height 22
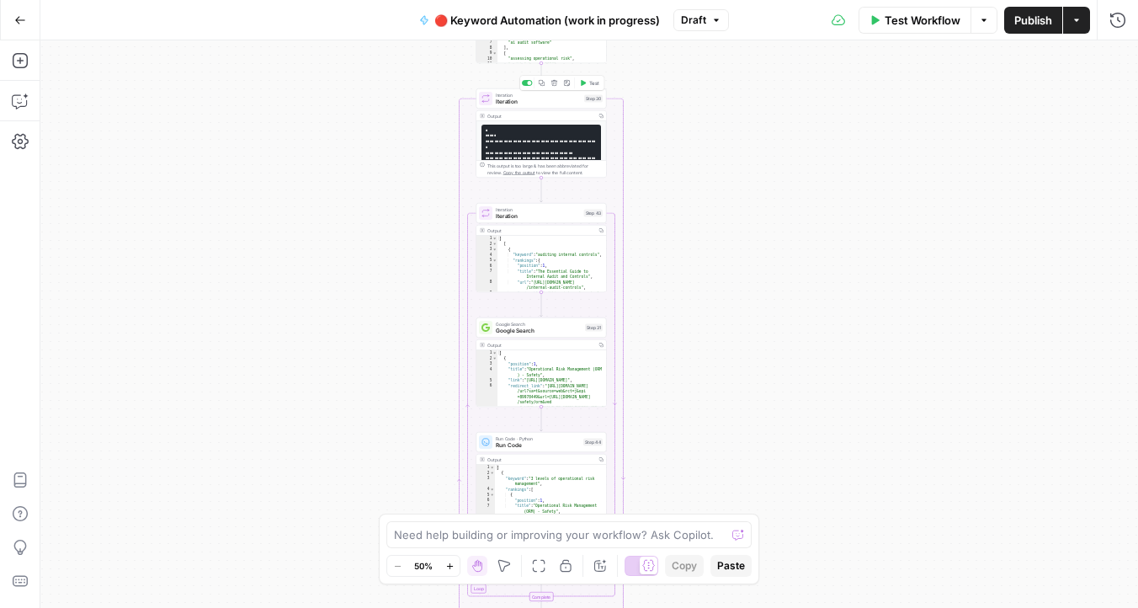
click at [582, 85] on icon "button" at bounding box center [583, 83] width 5 height 6
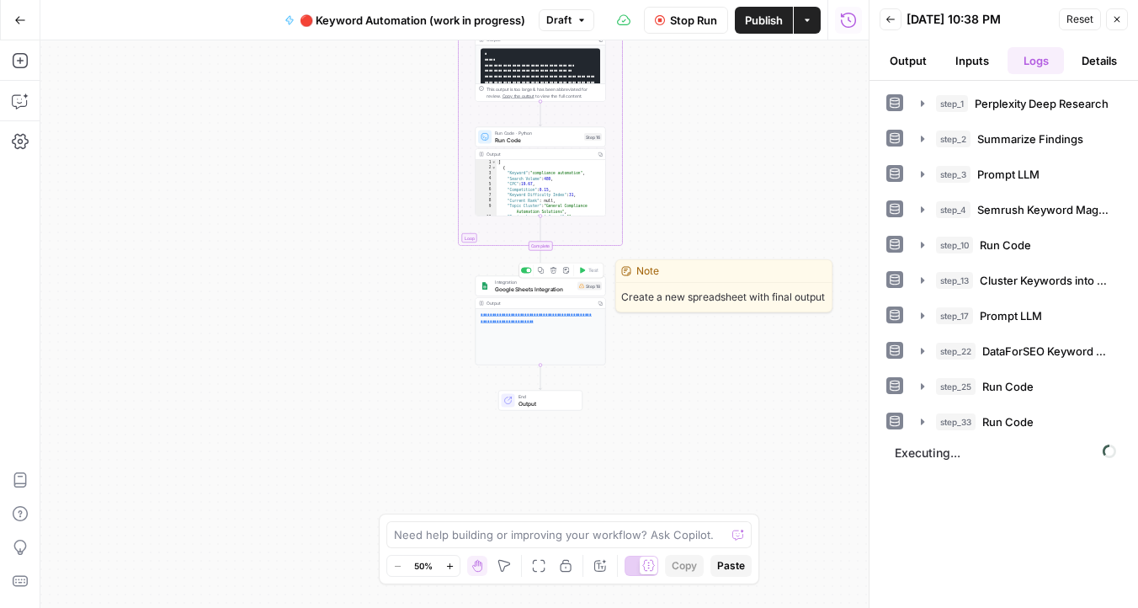
click at [524, 273] on div "Copy step Delete step Edit Note Test" at bounding box center [560, 270] width 85 height 15
click at [527, 268] on div at bounding box center [526, 271] width 11 height 6
